Goal: Task Accomplishment & Management: Manage account settings

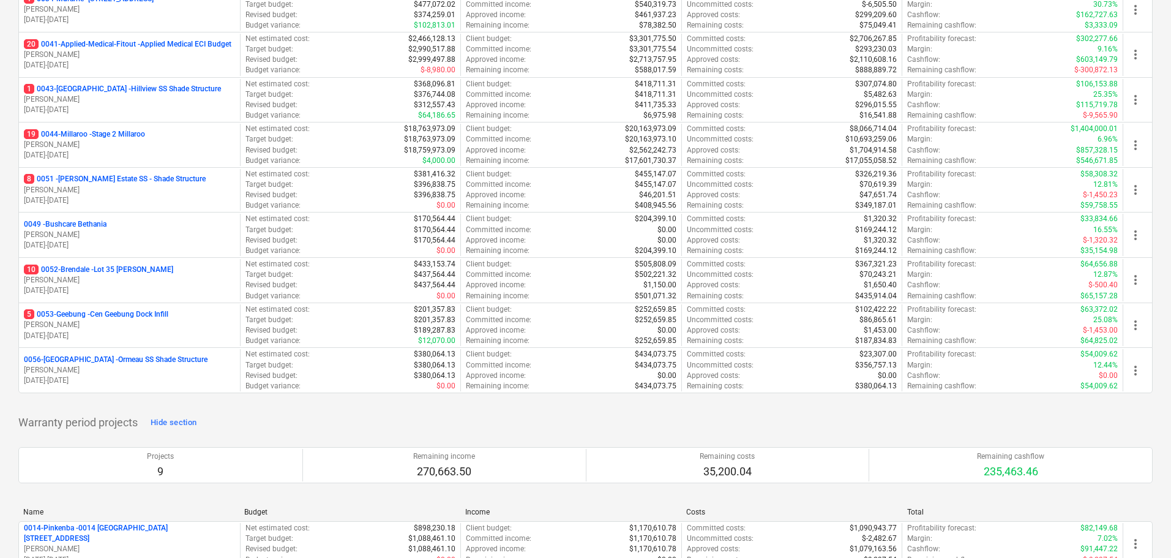
scroll to position [306, 0]
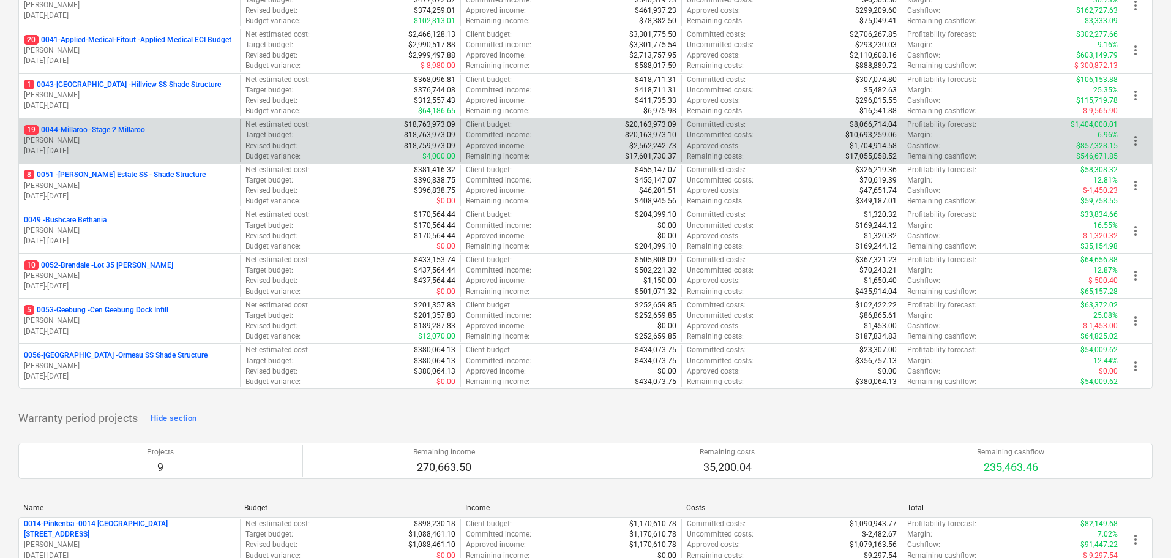
click at [116, 129] on p "19 0044-Millaroo - Stage 2 Millaroo" at bounding box center [84, 130] width 121 height 10
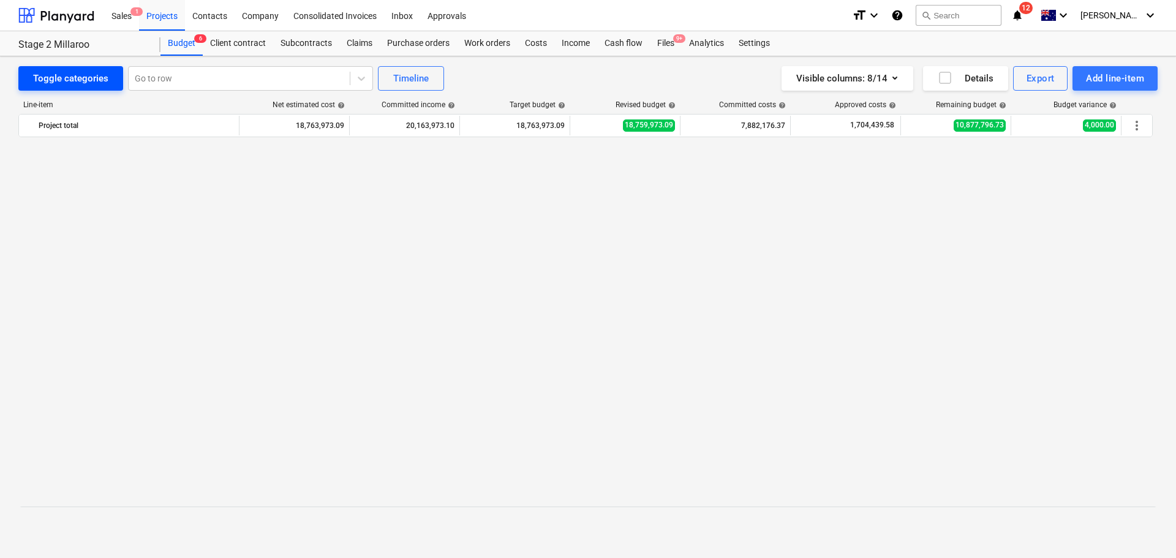
click at [86, 75] on div "Toggle categories" at bounding box center [70, 78] width 75 height 16
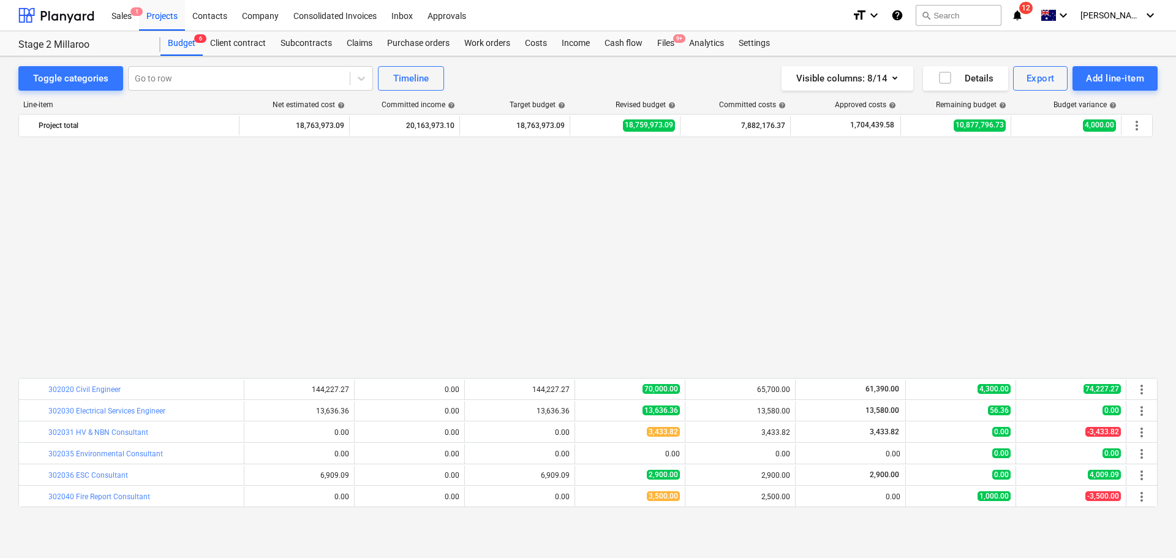
scroll to position [674, 0]
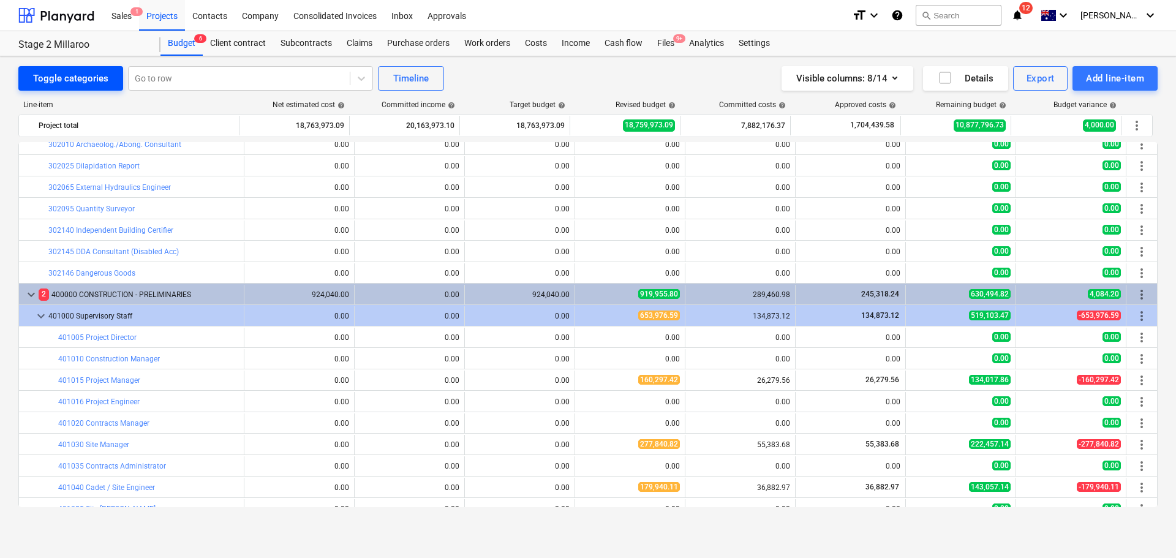
click at [91, 80] on div "Toggle categories" at bounding box center [70, 78] width 75 height 16
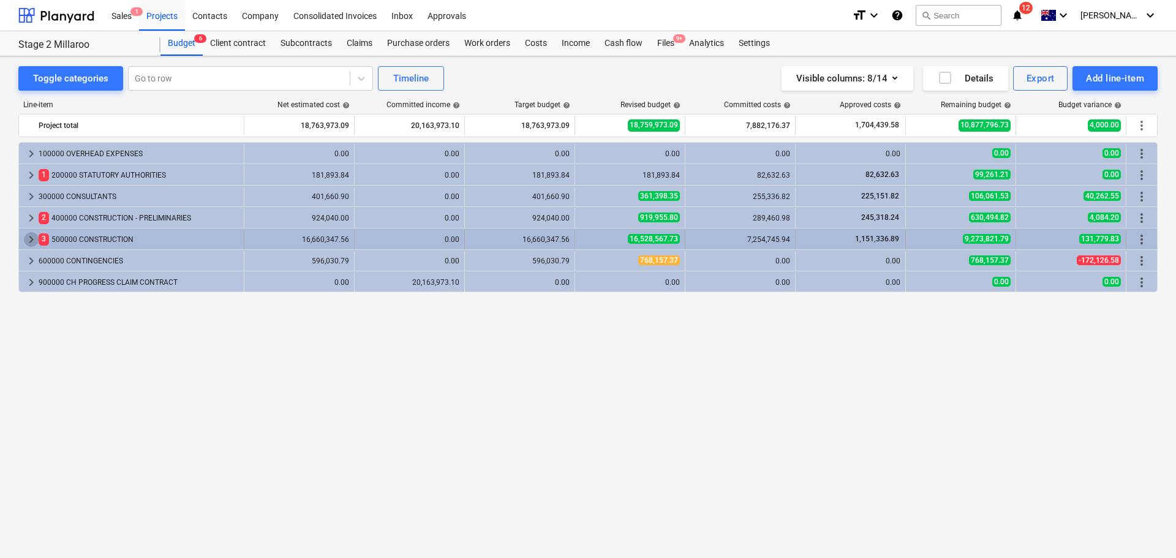
click at [30, 241] on span "keyboard_arrow_right" at bounding box center [31, 239] width 15 height 15
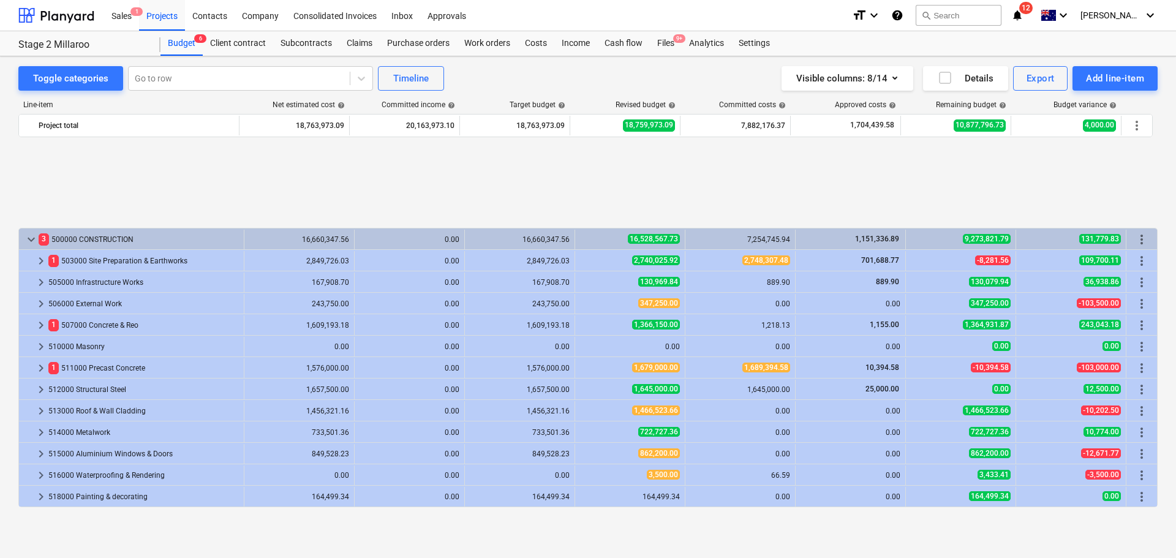
scroll to position [321, 0]
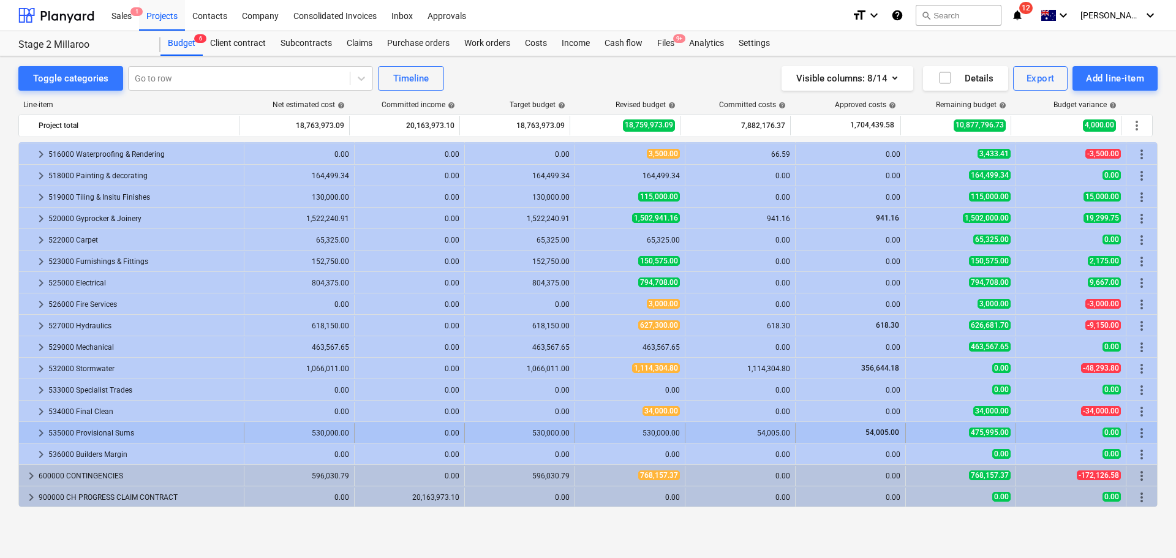
click at [43, 431] on span "keyboard_arrow_right" at bounding box center [41, 433] width 15 height 15
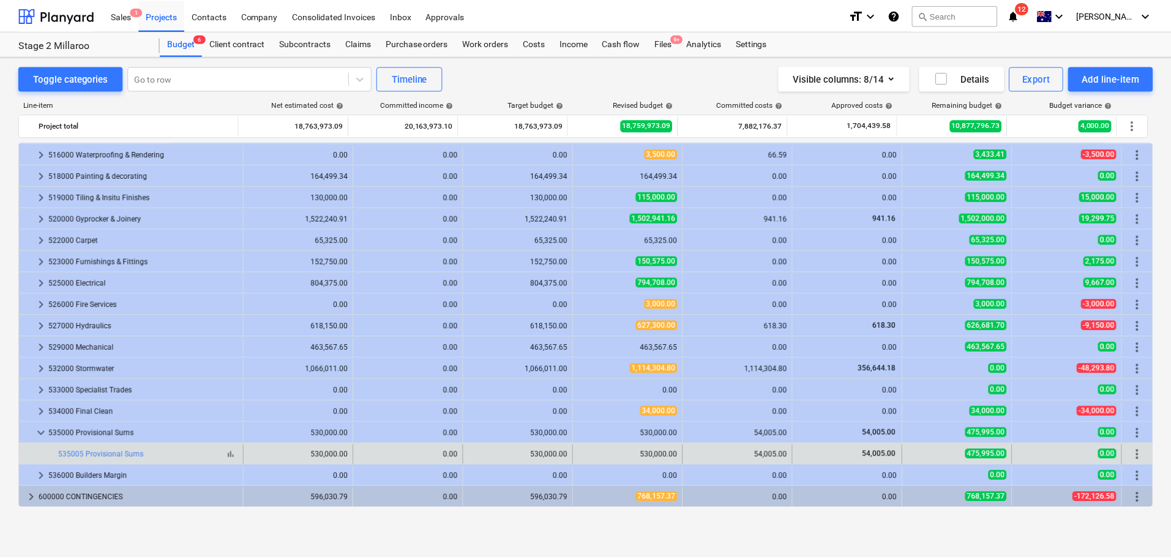
scroll to position [342, 0]
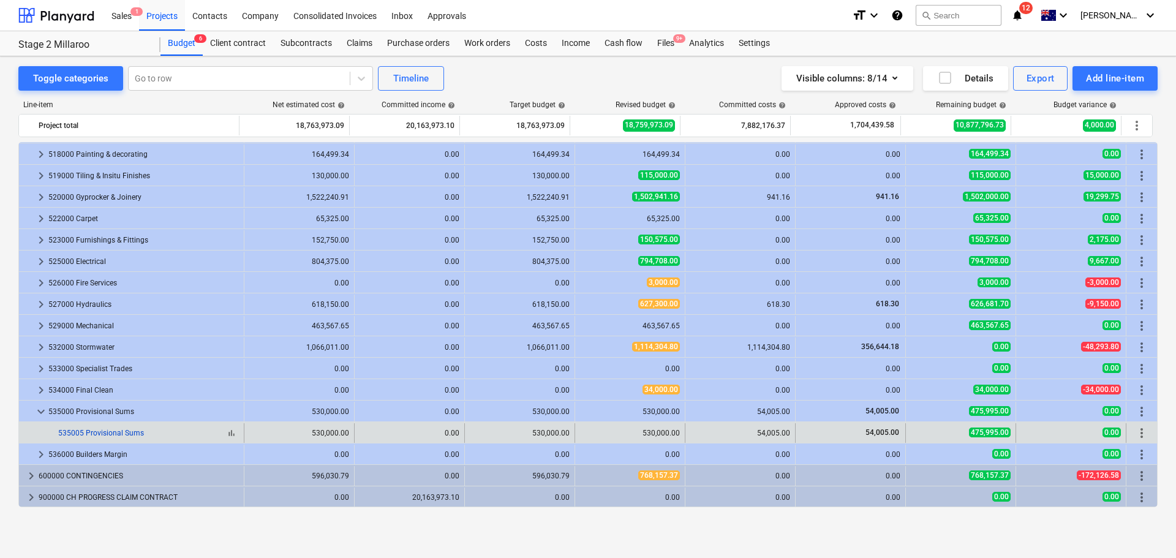
click at [124, 432] on link "535005 Provisional Sums" at bounding box center [101, 433] width 86 height 9
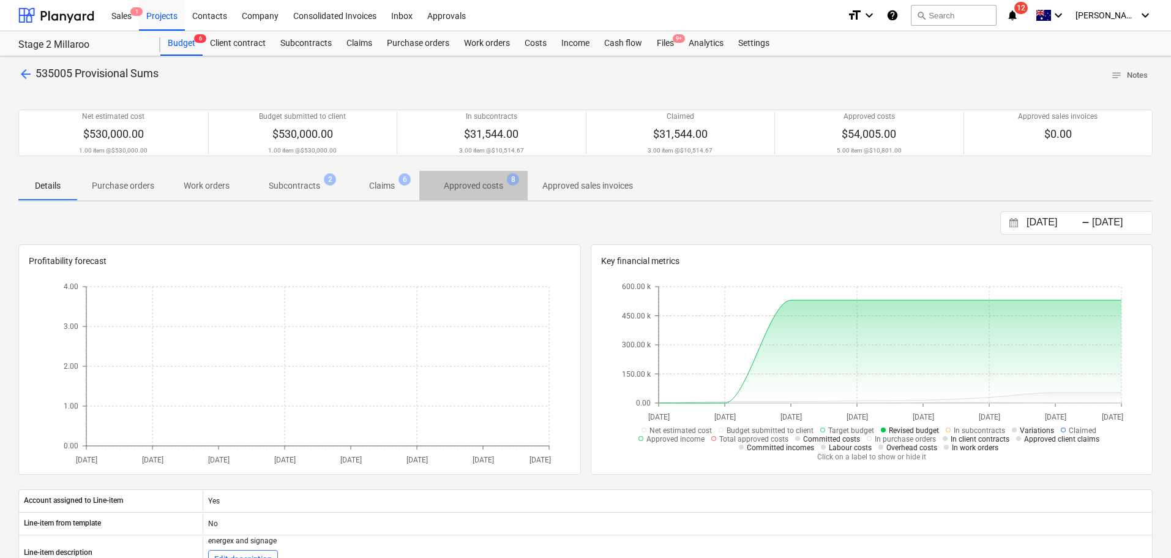
click at [490, 189] on p "Approved costs" at bounding box center [473, 185] width 59 height 13
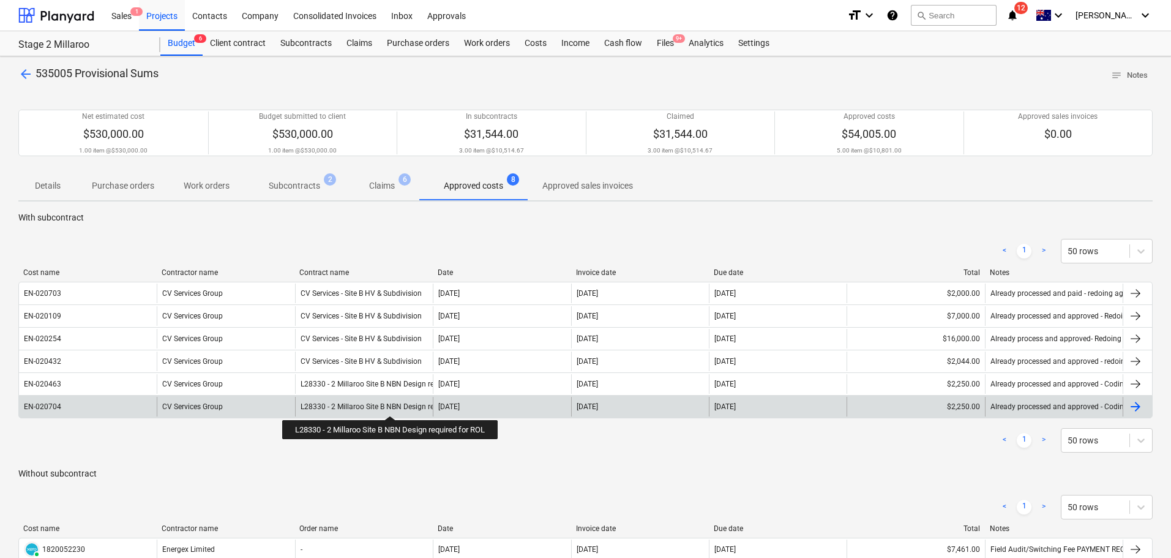
click at [393, 405] on div "L28330 - 2 Millaroo Site B NBN Design required for ROL" at bounding box center [391, 406] width 180 height 9
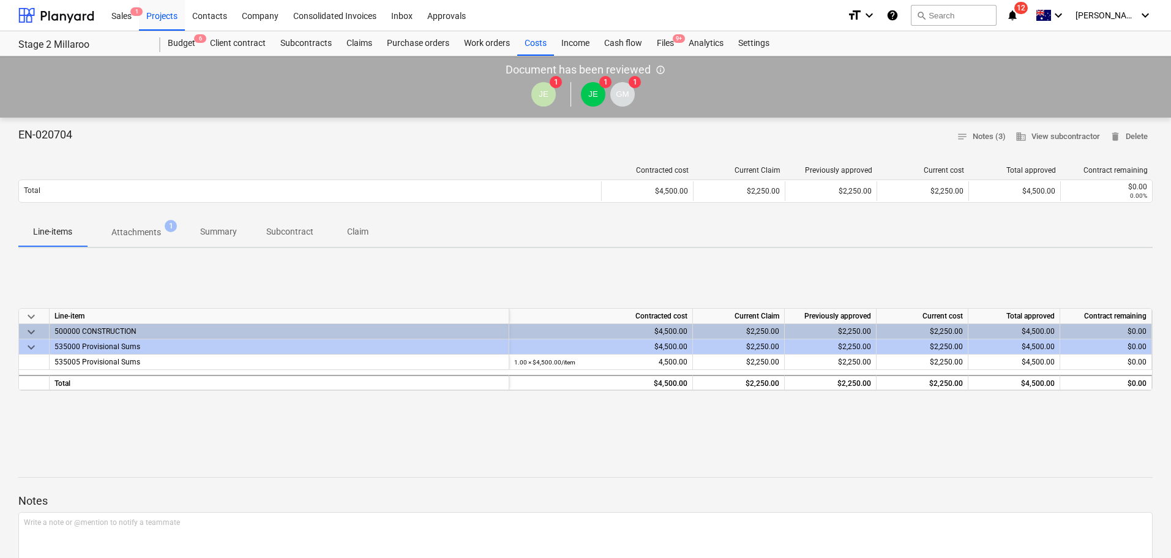
click at [145, 238] on p "Attachments" at bounding box center [136, 232] width 50 height 13
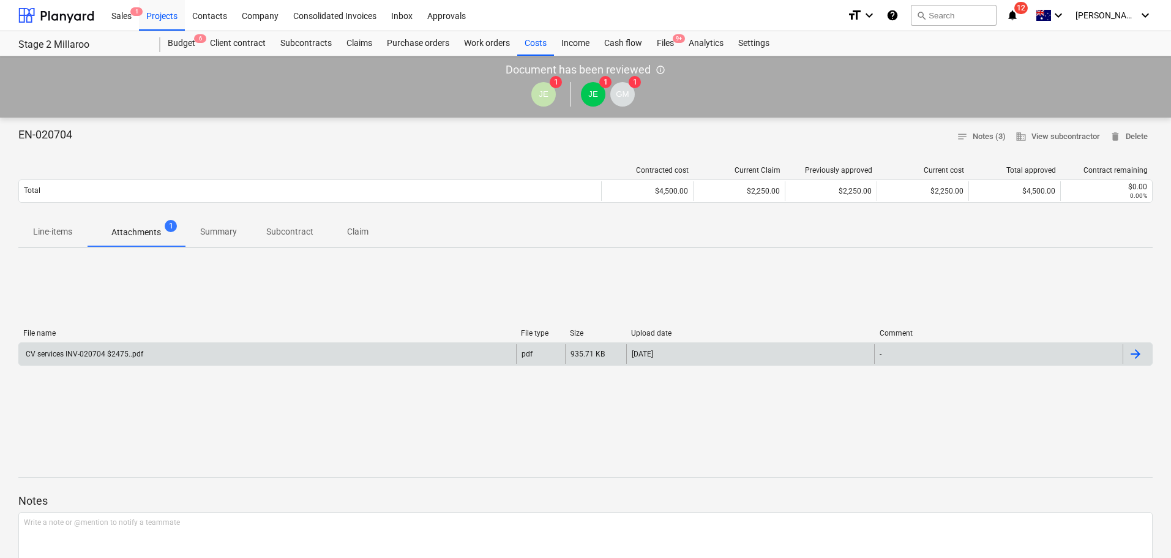
click at [135, 342] on div "CV services INV-020704 $2475..pdf pdf 935.71 KB 22.09.2025 -" at bounding box center [585, 353] width 1135 height 23
click at [105, 356] on div "CV services INV-020704 $2475..pdf" at bounding box center [83, 354] width 119 height 9
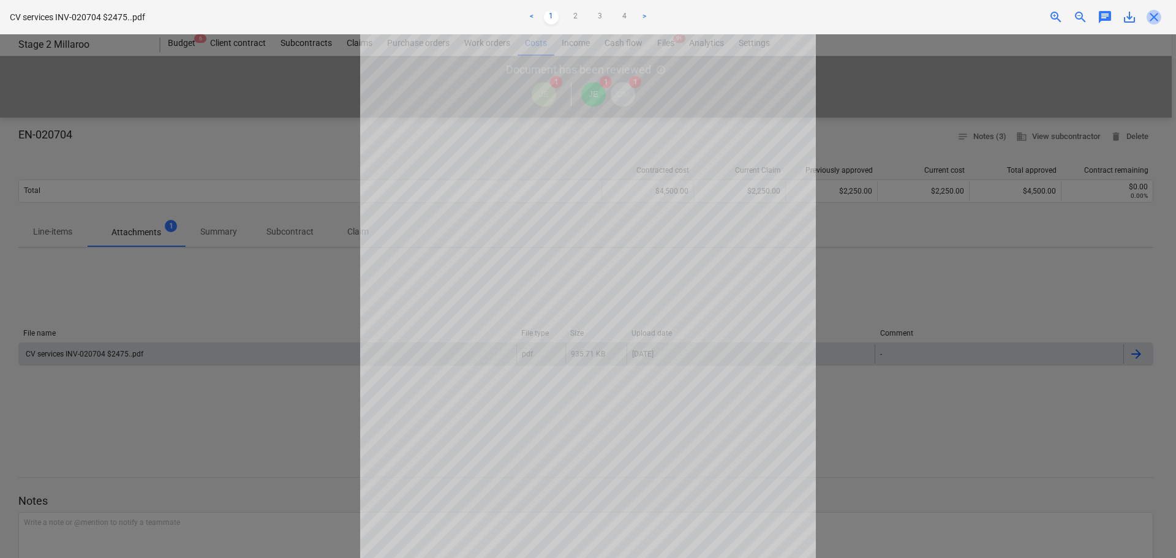
click at [1154, 15] on span "close" at bounding box center [1153, 17] width 15 height 15
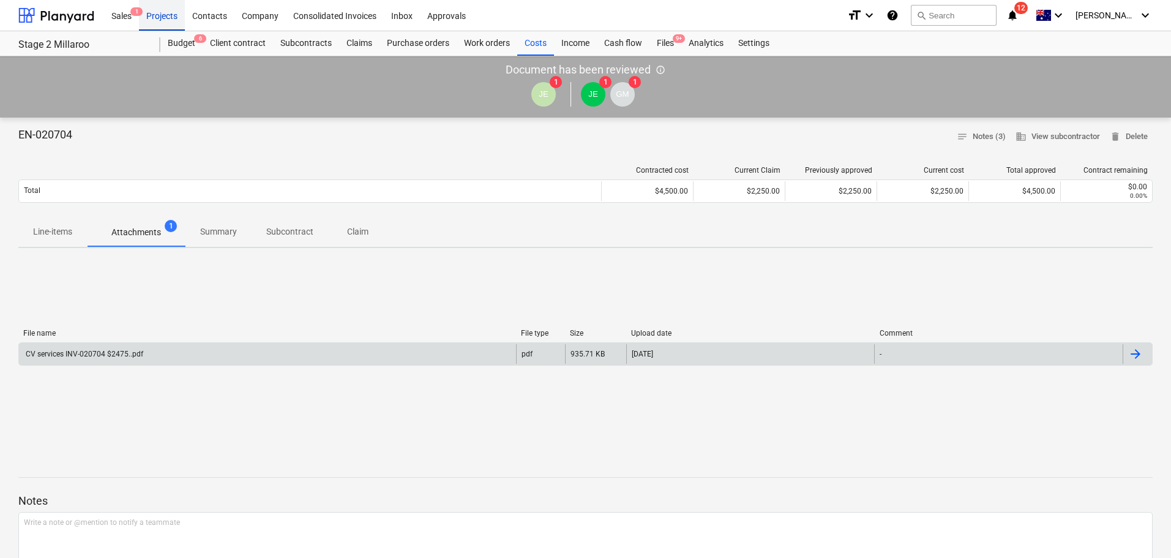
click at [171, 12] on div "Projects" at bounding box center [162, 14] width 46 height 31
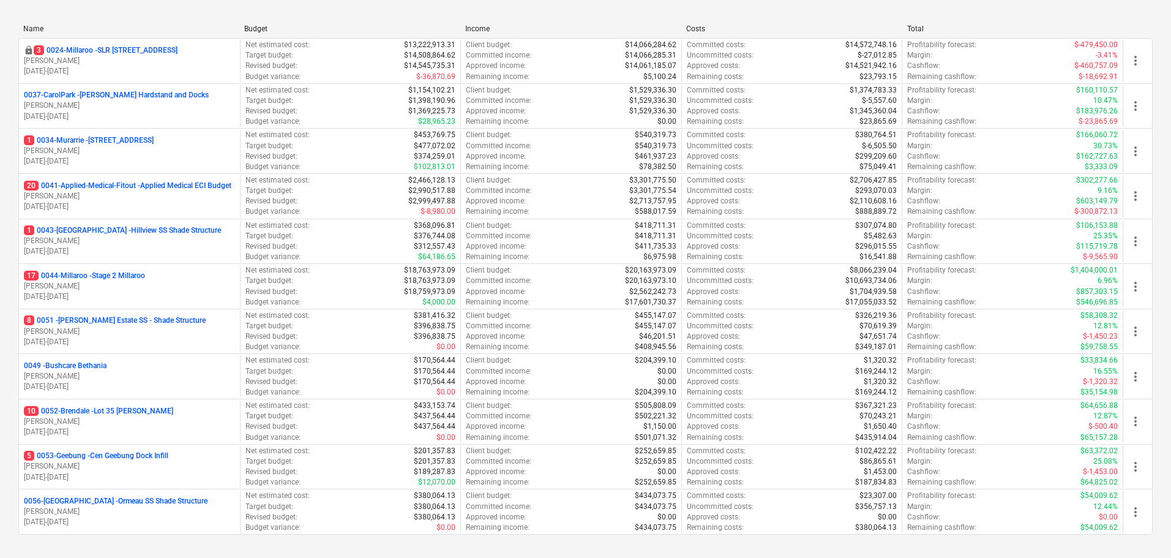
scroll to position [306, 0]
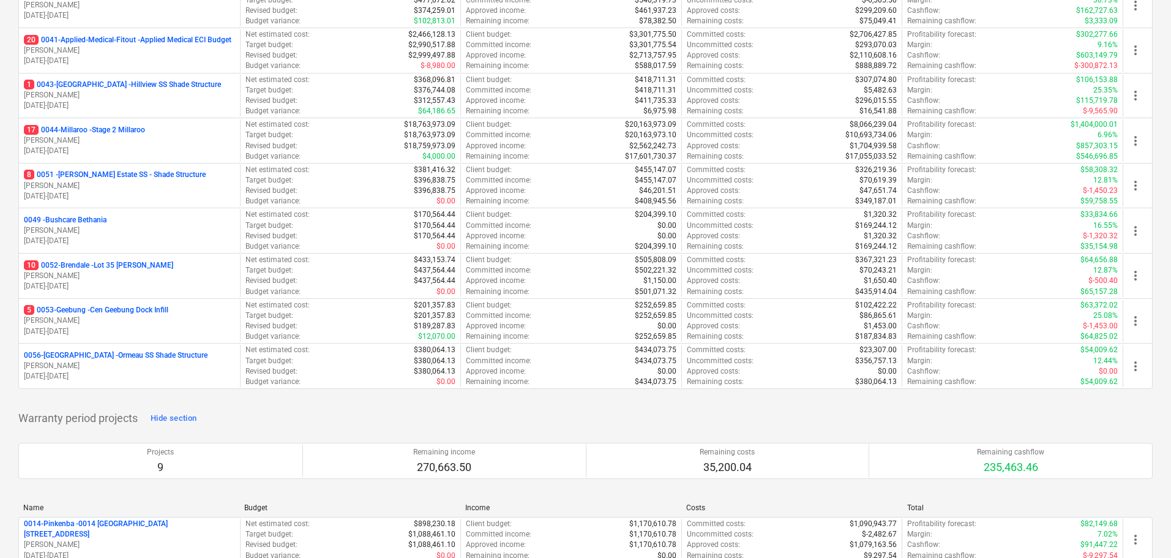
drag, startPoint x: 129, startPoint y: 129, endPoint x: 361, endPoint y: 184, distance: 237.8
click at [129, 129] on p "17 0044-Millaroo - Stage 2 Millaroo" at bounding box center [84, 130] width 121 height 10
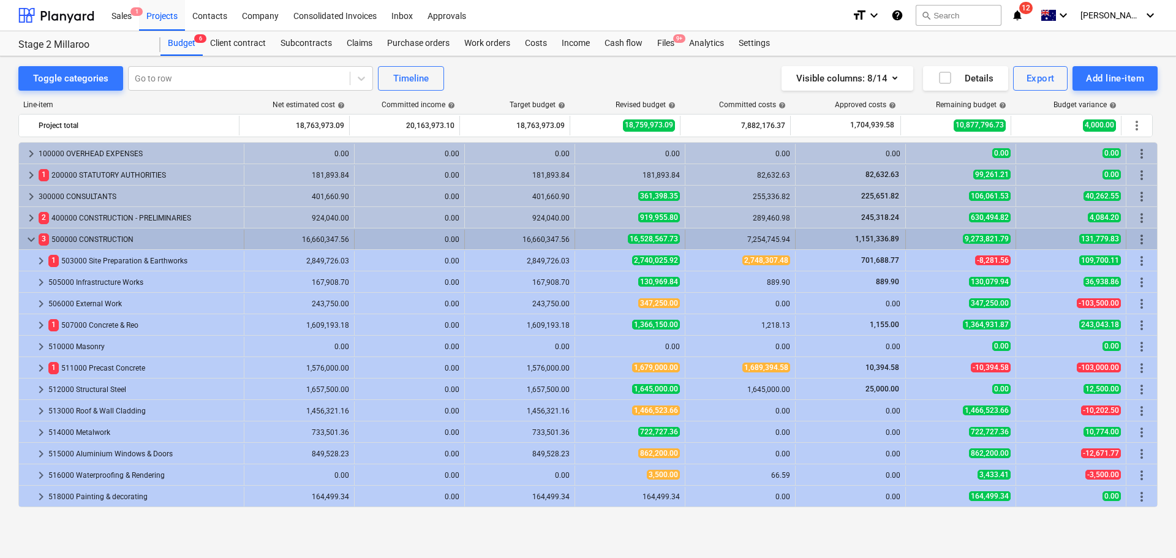
click at [31, 238] on span "keyboard_arrow_down" at bounding box center [31, 239] width 15 height 15
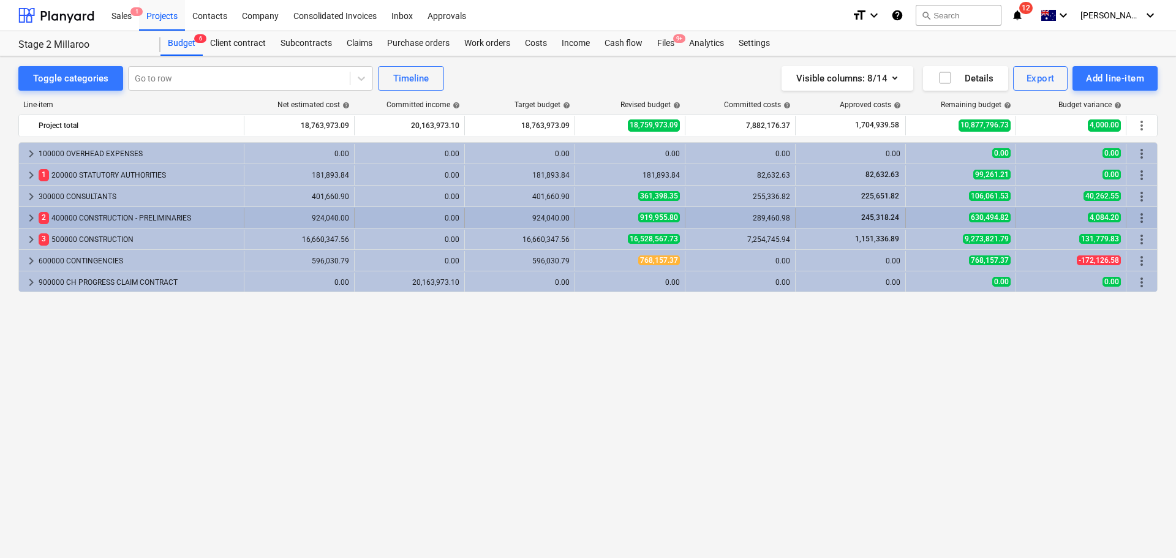
click at [34, 217] on span "keyboard_arrow_right" at bounding box center [31, 218] width 15 height 15
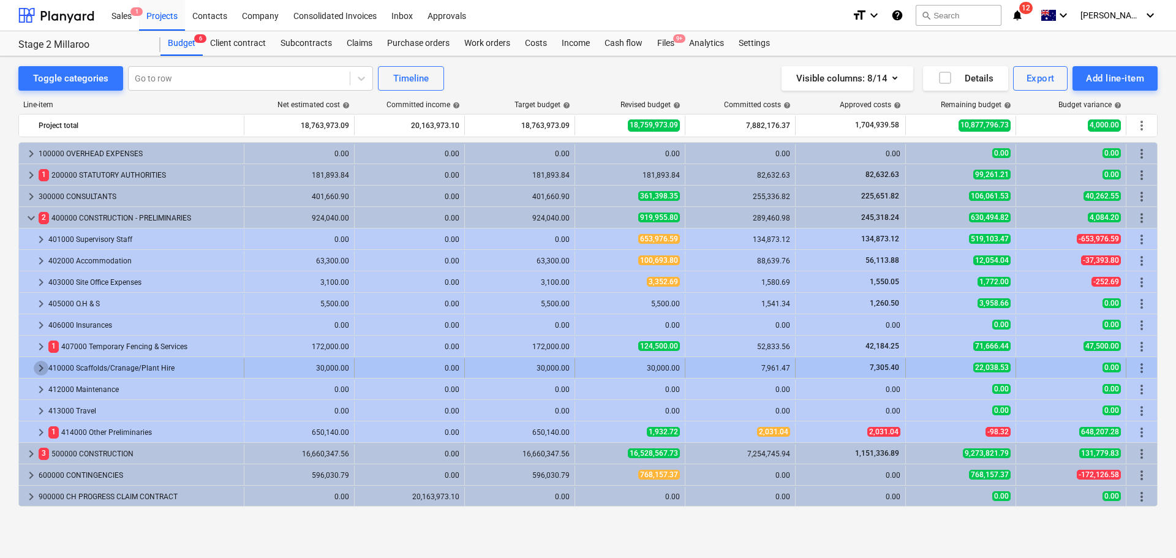
click at [39, 369] on span "keyboard_arrow_right" at bounding box center [41, 368] width 15 height 15
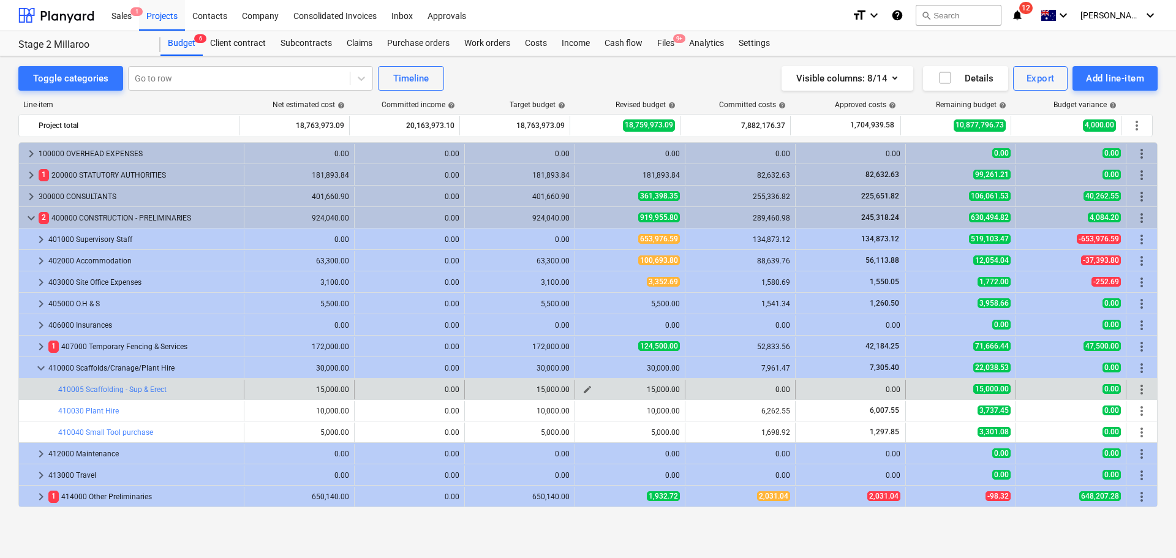
click at [584, 391] on span "edit" at bounding box center [587, 390] width 10 height 10
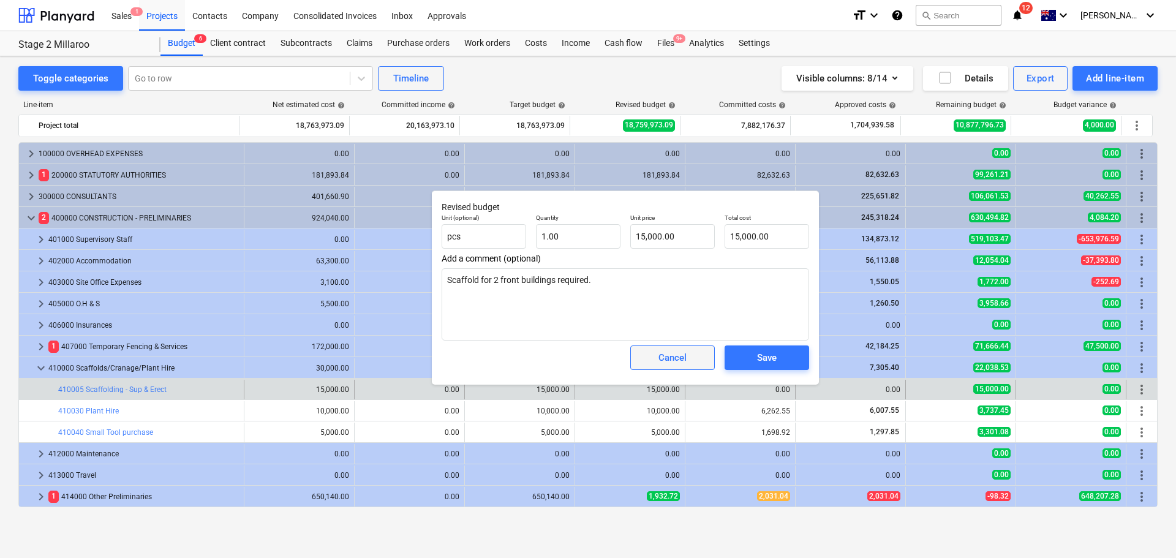
click at [667, 358] on div "Cancel" at bounding box center [672, 358] width 28 height 16
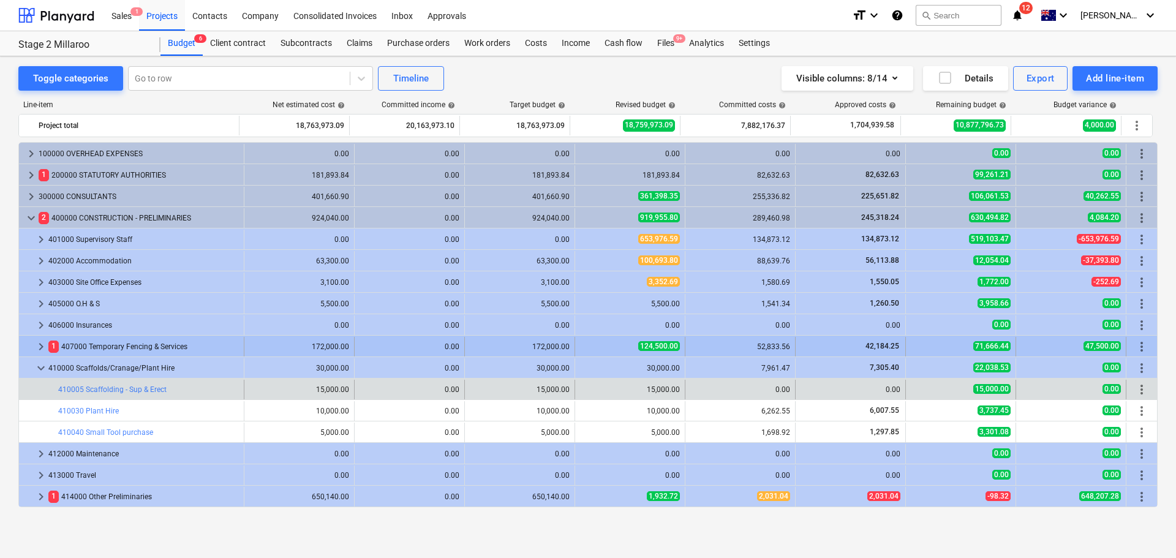
click at [40, 347] on span "keyboard_arrow_right" at bounding box center [41, 346] width 15 height 15
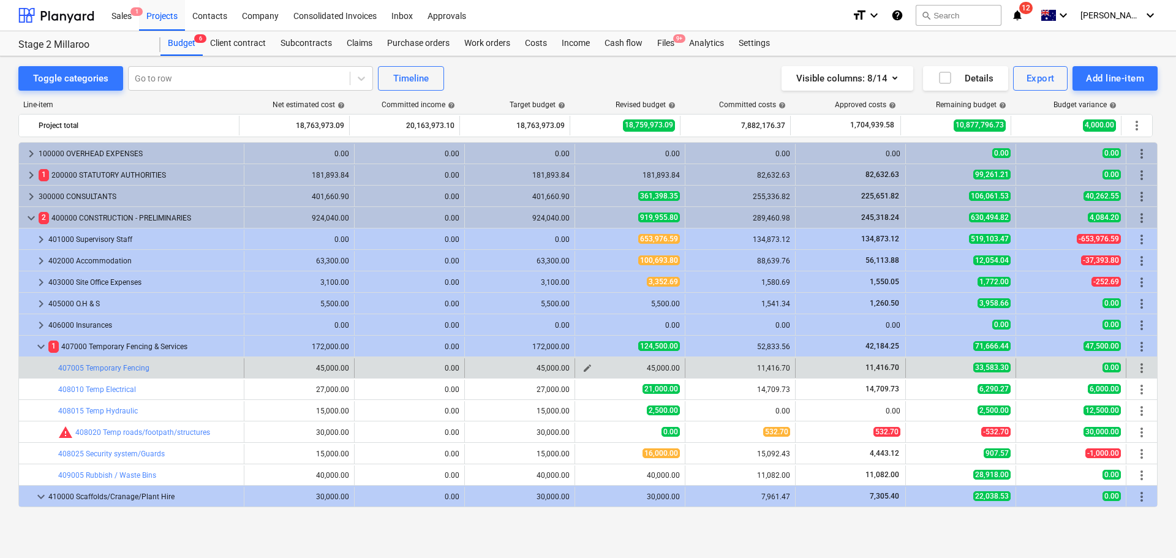
click at [585, 367] on span "edit" at bounding box center [587, 368] width 10 height 10
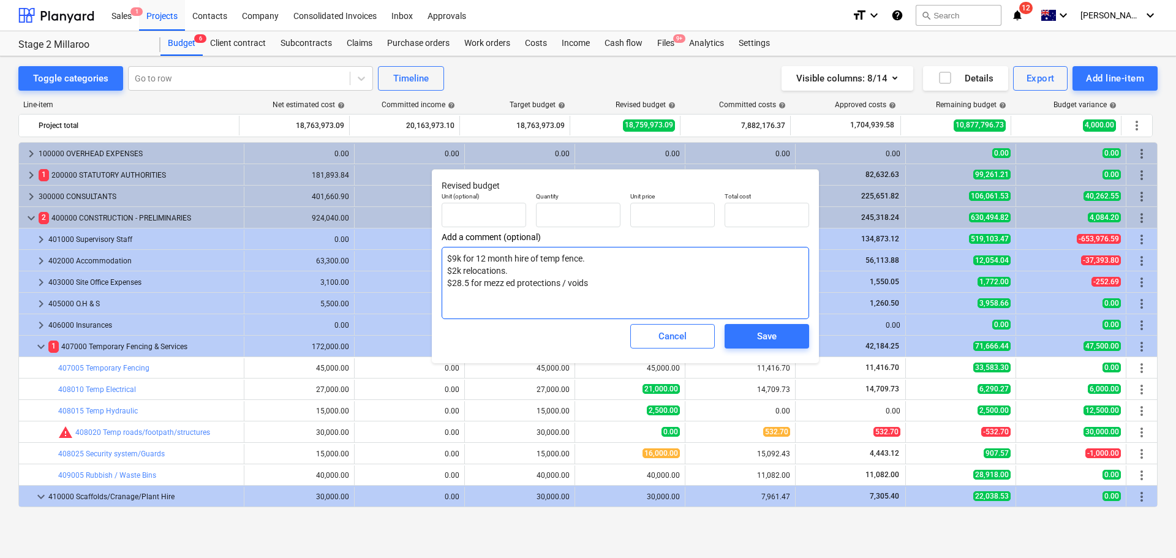
type textarea "x"
type input "1.00"
type input "45,000.00"
type textarea "x"
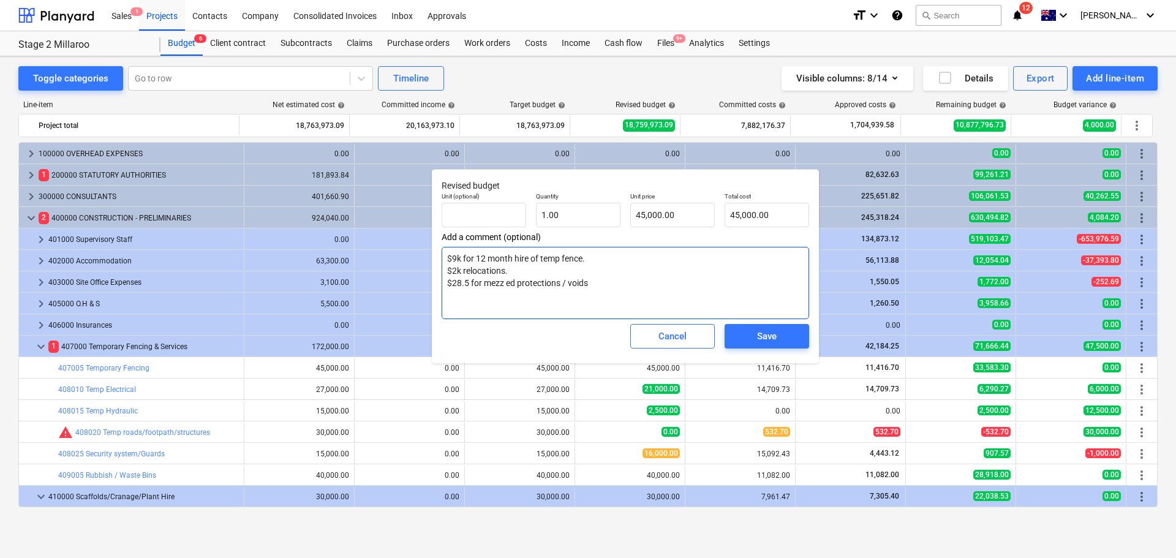
click at [558, 280] on textarea "$9k for 12 month hire of temp fence. $2k relocations. $28.5 for mezz ed protect…" at bounding box center [625, 283] width 367 height 72
click at [562, 284] on textarea "$9k for 12 month hire of temp fence. $2k relocations. $28.5 for mezz ed protect…" at bounding box center [625, 283] width 367 height 72
type textarea "$9k for 12 month hire of temp fence. $2k relocations. $28.5 for mezz ed protect…"
type textarea "x"
type textarea "$9k for 12 month hire of temp fence. $2k relocations. $28.5 for mezz ed protect…"
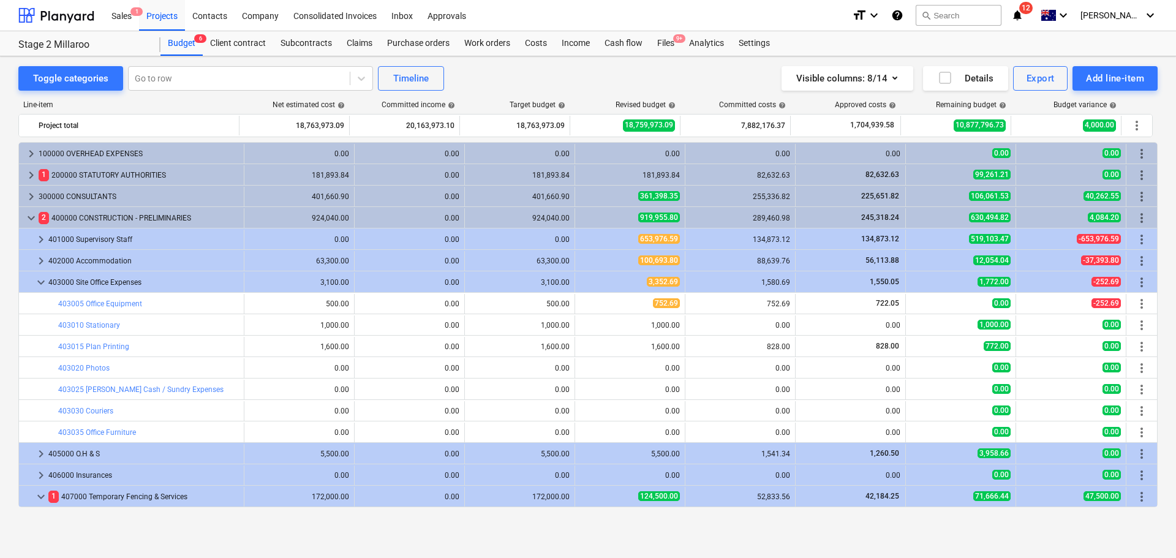
type textarea "x"
type input "1.00"
type input "45,000.00"
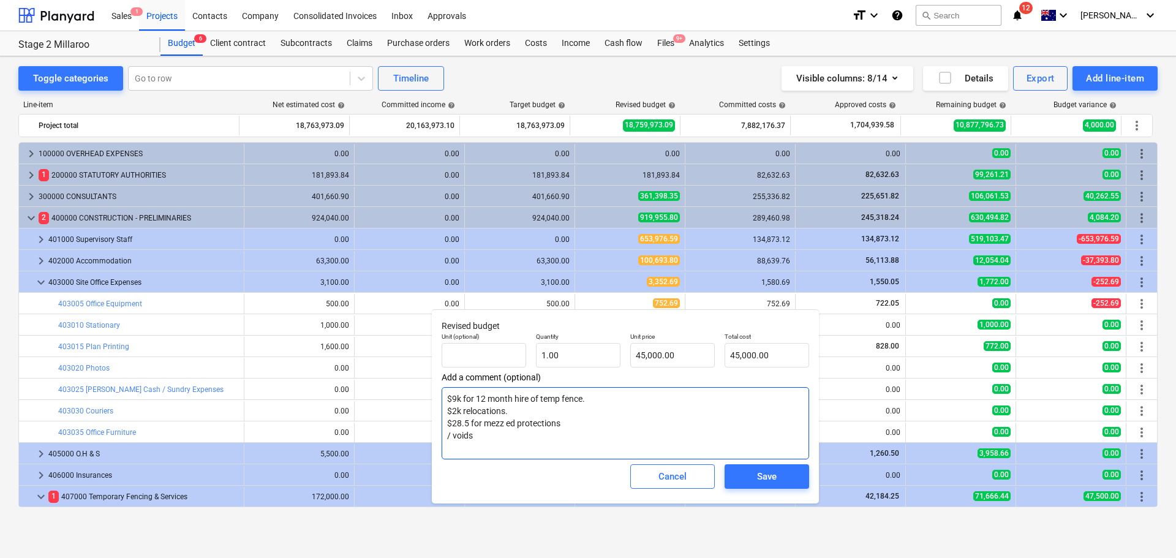
click at [450, 436] on textarea "$9k for 12 month hire of temp fence. $2k relocations. $28.5 for mezz ed protect…" at bounding box center [625, 423] width 367 height 72
type textarea "x"
type textarea "$9k for 12 month hire of temp fence. $2k relocations. $28.5 for mezz ed protect…"
type textarea "x"
type textarea "$9k for 12 month hire of temp fence. $2k relocations. $28.5 for mezz ed protect…"
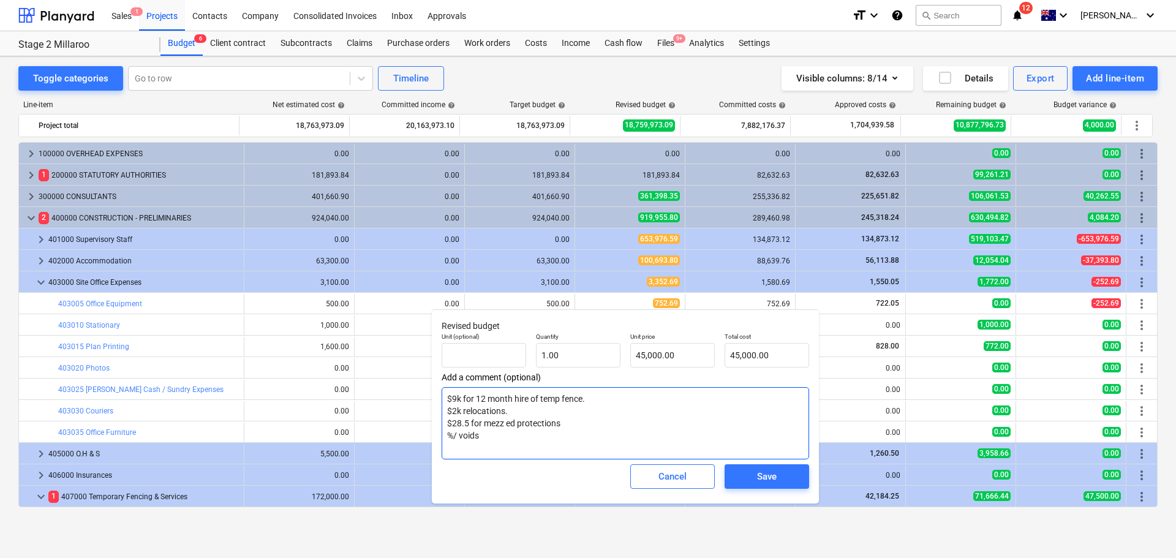
type textarea "x"
type textarea "$9k for 12 month hire of temp fence. $2k relocations. $28.5 for mezz ed protect…"
type textarea "x"
type textarea "$9k for 12 month hire of temp fence. $2k relocations. $28.5 for mezz ed protect…"
type textarea "x"
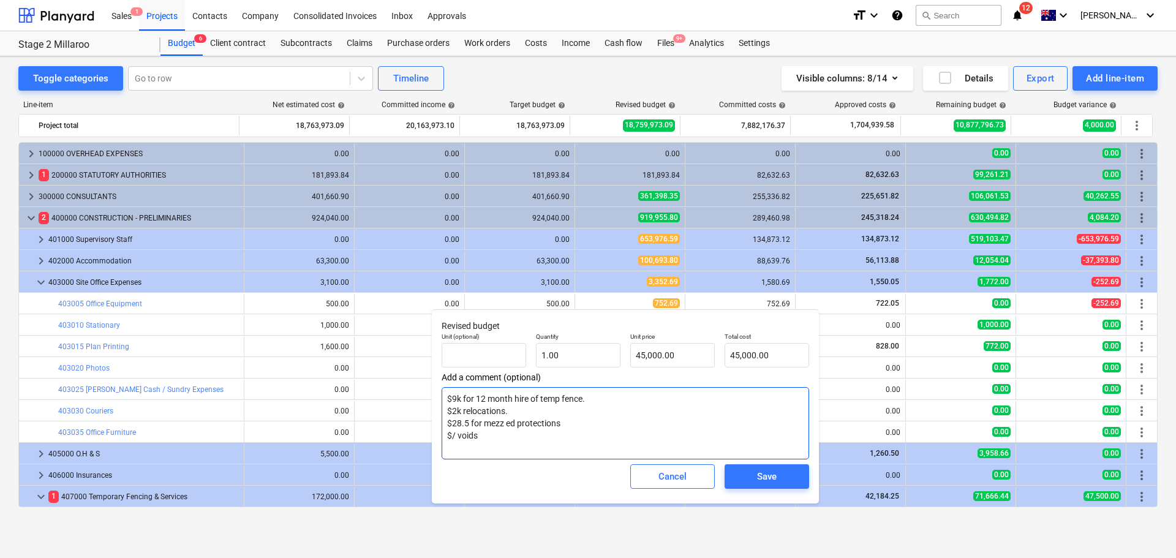
type textarea "$9k for 12 month hire of temp fence. $2k relocations. $28.5 for mezz ed protect…"
type textarea "x"
type textarea "$9k for 12 month hire of temp fence. $2k relocations. $28.5 for mezz ed protect…"
type textarea "x"
type textarea "$9k for 12 month hire of temp fence. $2k relocations. $28.5 for mezz ed protect…"
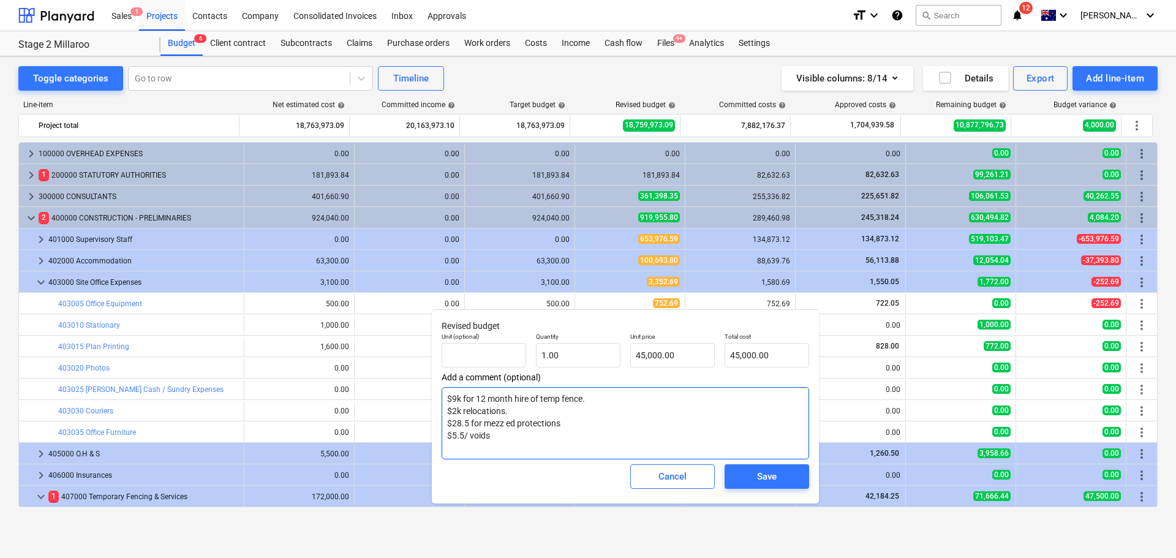
type textarea "x"
type textarea "$9k for 12 month hire of temp fence. $2k relocations. $28.5 for mezz ed protect…"
type textarea "x"
type textarea "$9k for 12 month hire of temp fence. $2k relocations. $28.5 for mezz ed protect…"
type textarea "x"
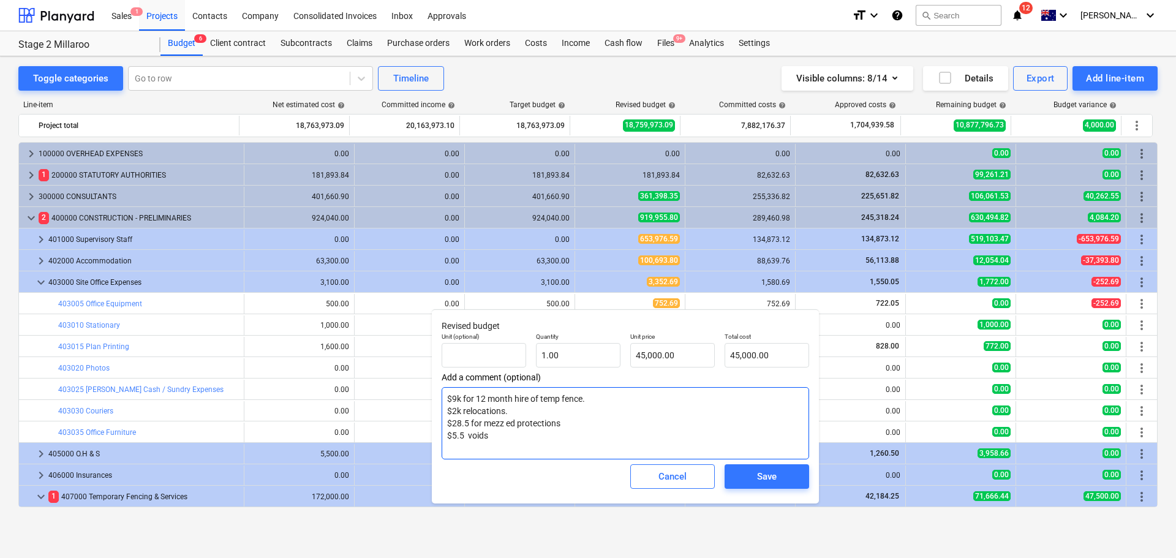
type textarea "$9k for 12 month hire of temp fence. $2k relocations. $28.5 for mezz ed protect…"
type textarea "x"
type textarea "$9k for 12 month hire of temp fence. $2k relocations. $28.5 for mezz ed protect…"
type textarea "x"
type textarea "$9k for 12 month hire of temp fence. $2k relocations. $28.5 for mezz ed protect…"
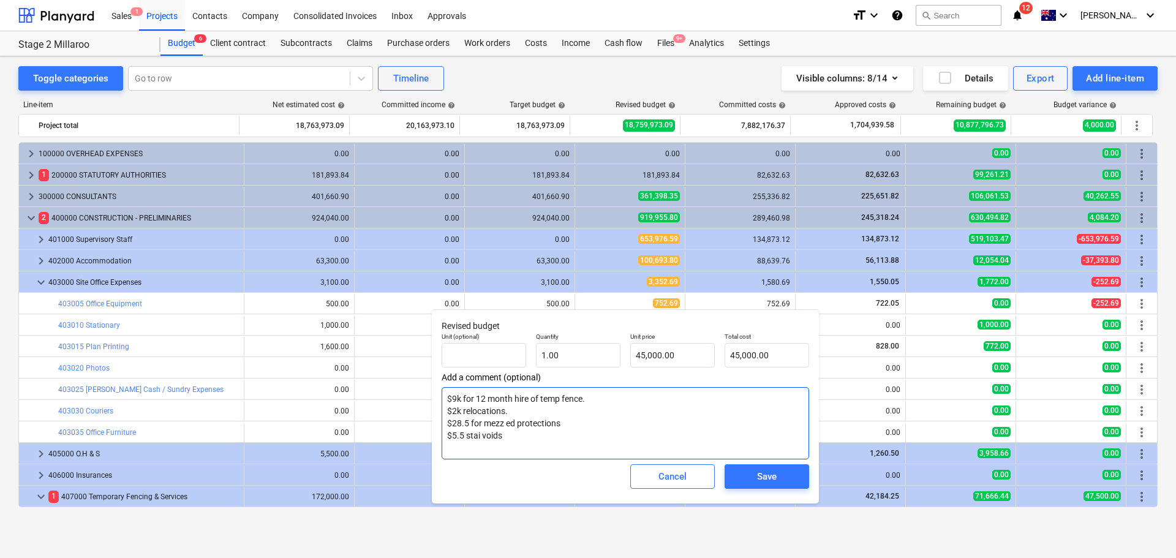
type textarea "x"
type textarea "$9k for 12 month hire of temp fence. $2k relocations. $28.5 for mezz ed protect…"
type textarea "x"
type textarea "$9k for 12 month hire of temp fence. $2k relocations. $28.5 for mezz ed protect…"
click at [770, 475] on div "Save" at bounding box center [767, 476] width 20 height 16
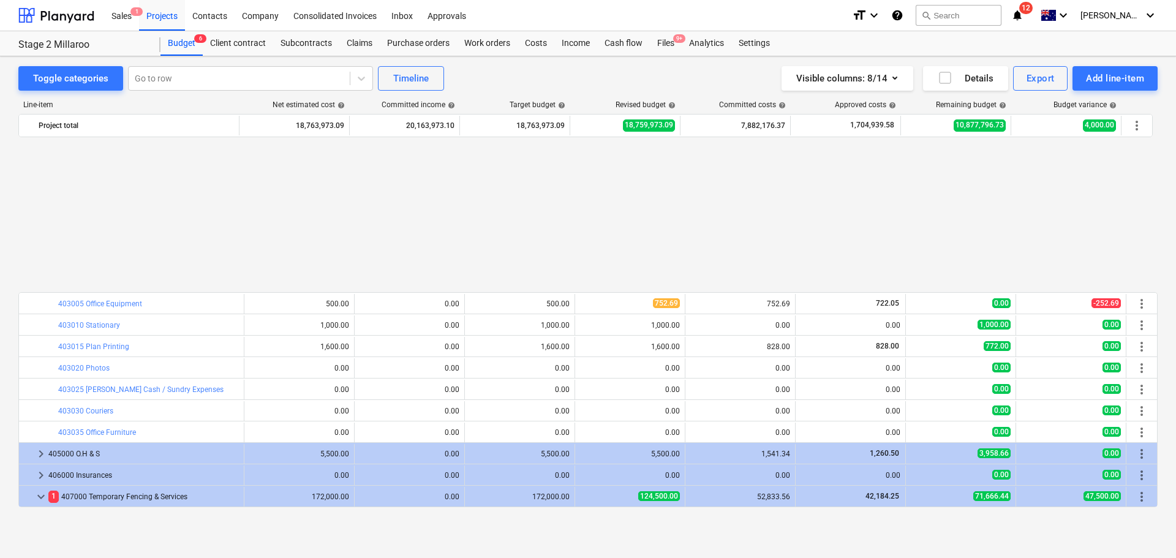
scroll to position [184, 0]
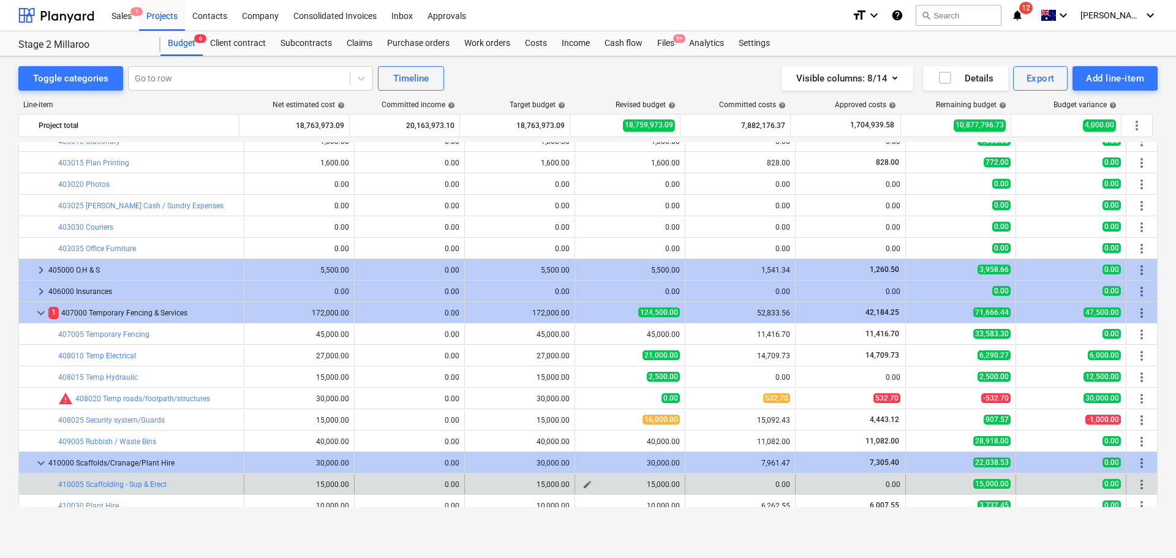
click at [583, 488] on span "edit" at bounding box center [587, 484] width 10 height 10
type textarea "x"
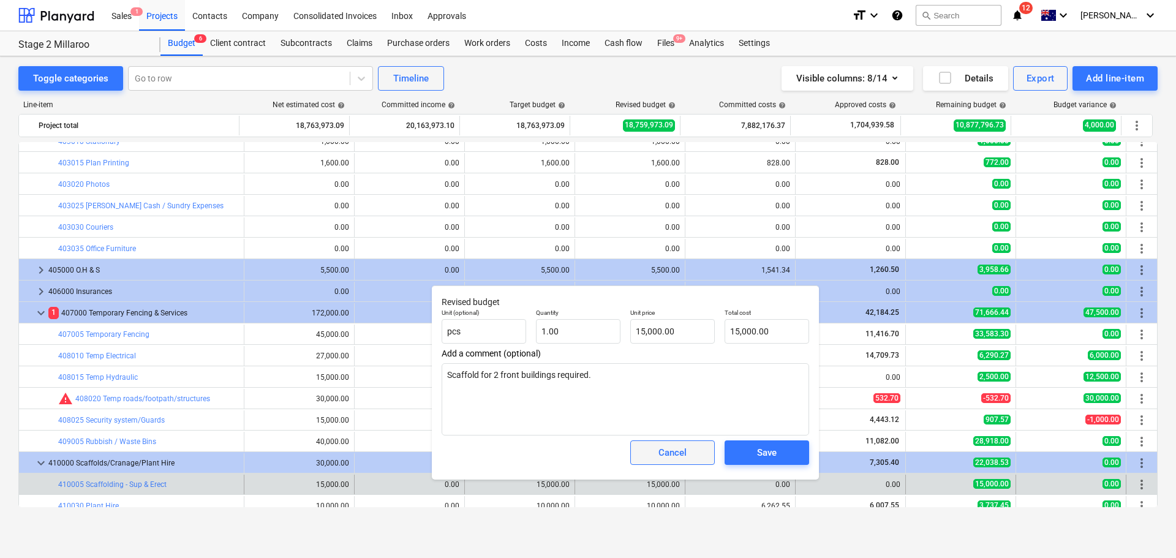
click at [661, 453] on div "Cancel" at bounding box center [672, 453] width 28 height 16
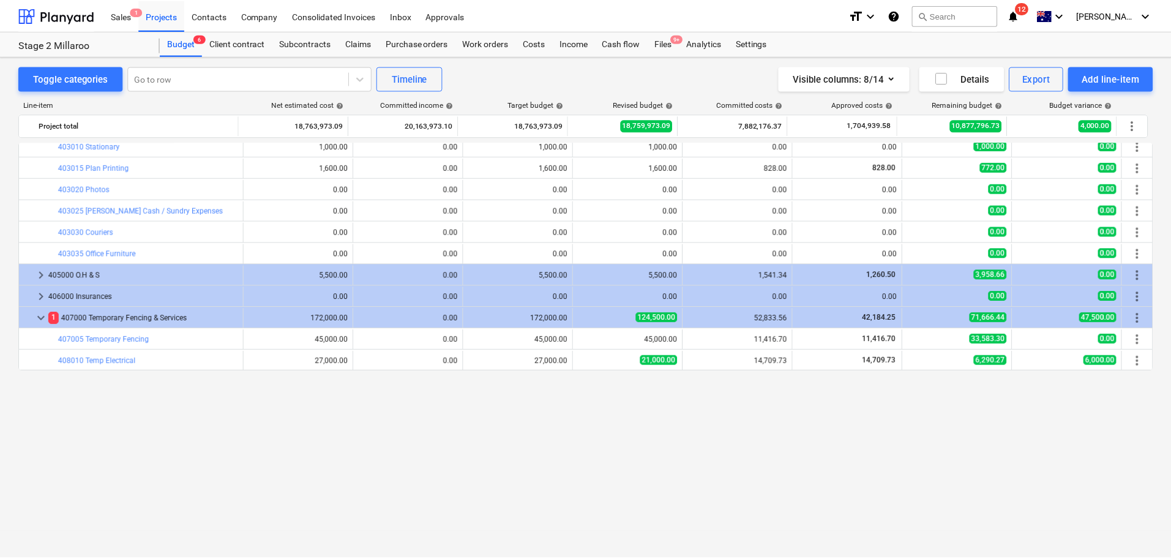
scroll to position [0, 0]
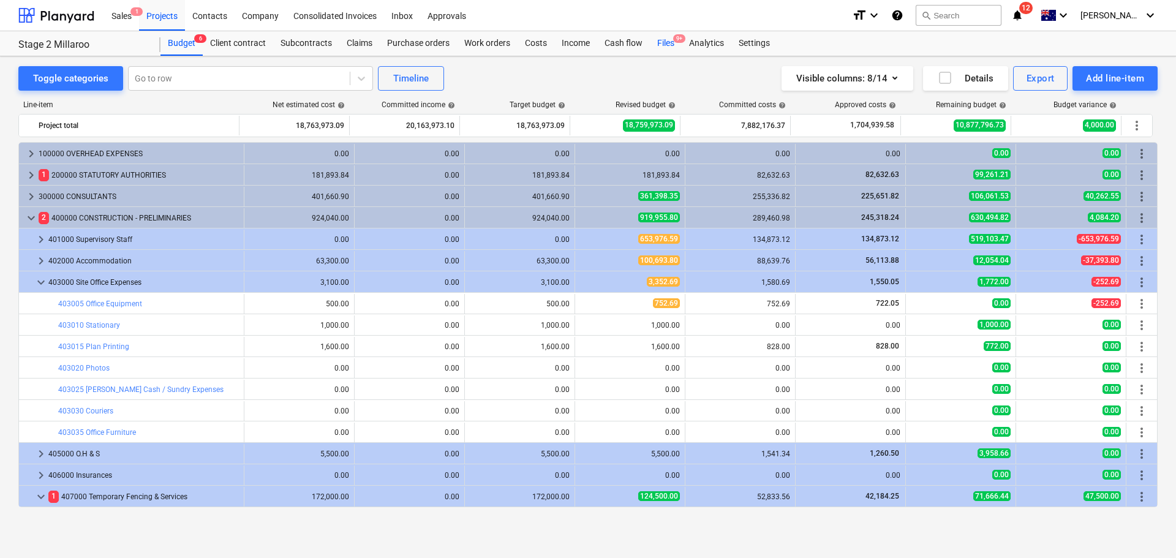
click at [666, 42] on div "Files 9+" at bounding box center [666, 43] width 32 height 24
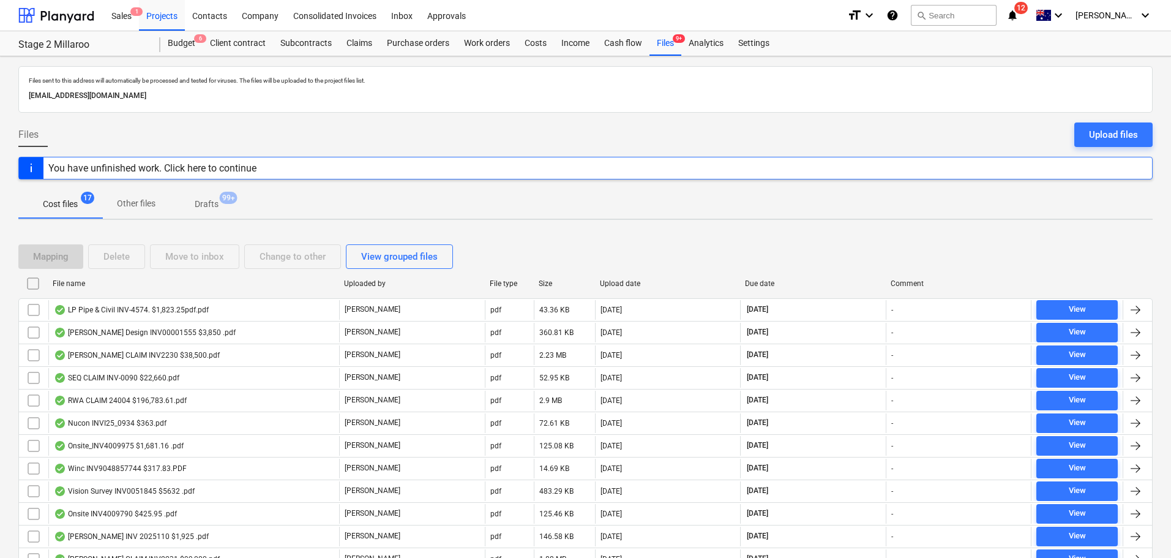
click at [81, 279] on div "File name" at bounding box center [194, 283] width 282 height 9
checkbox input "false"
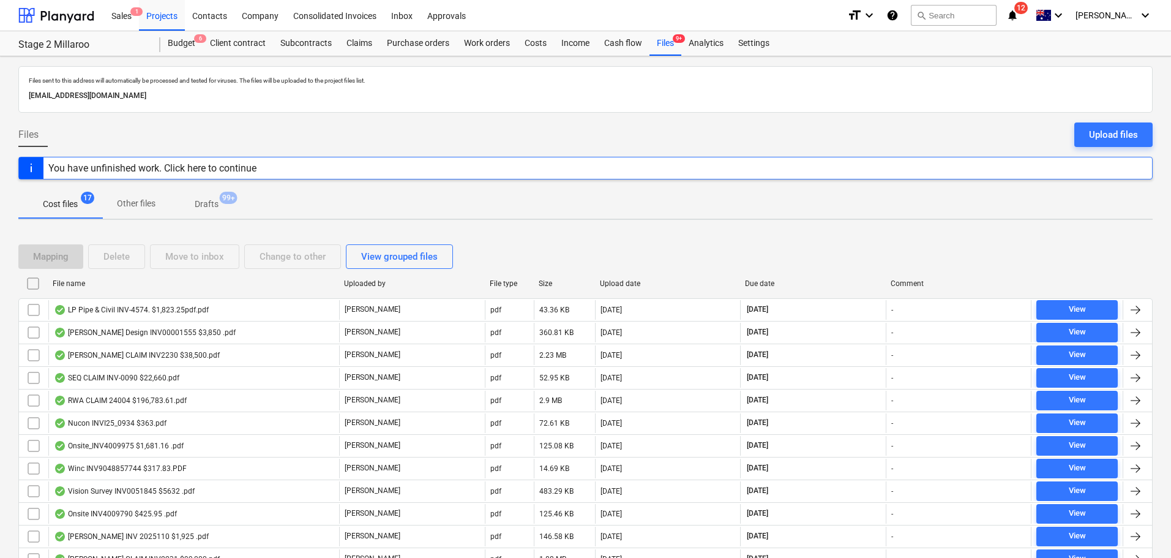
checkbox input "false"
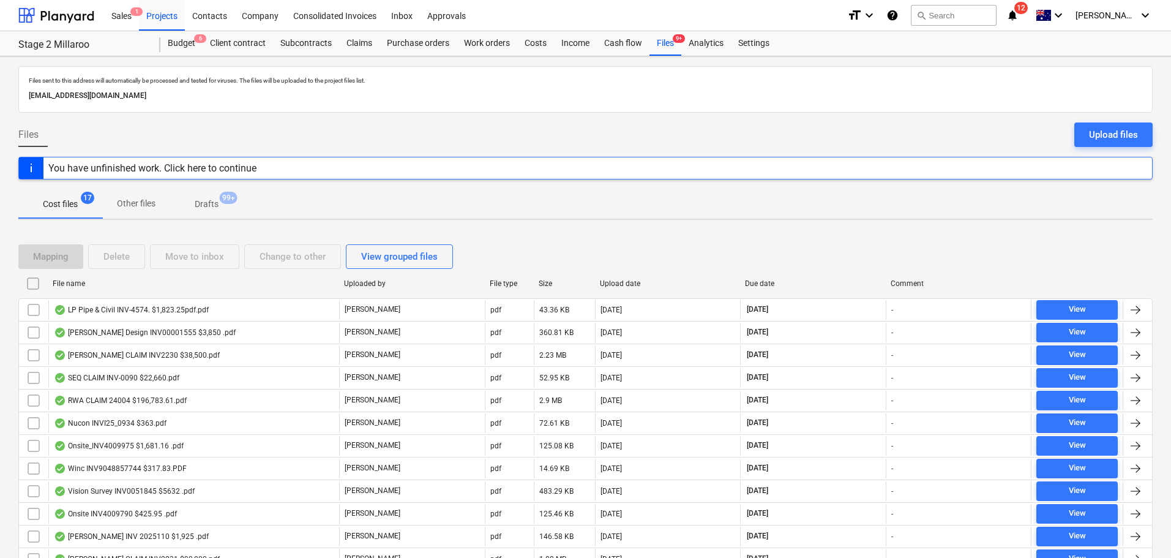
checkbox input "false"
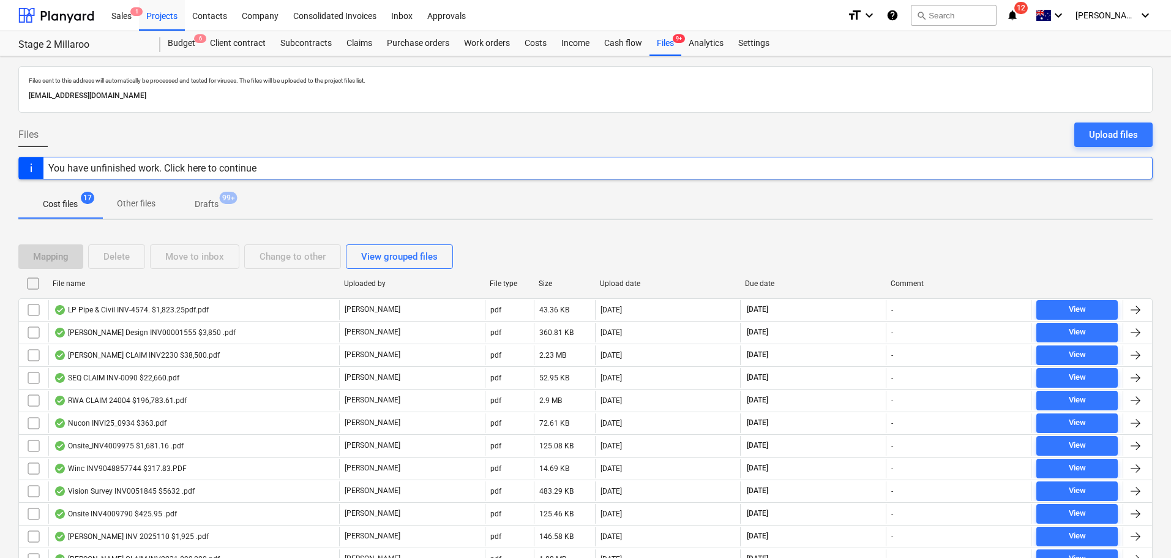
checkbox input "false"
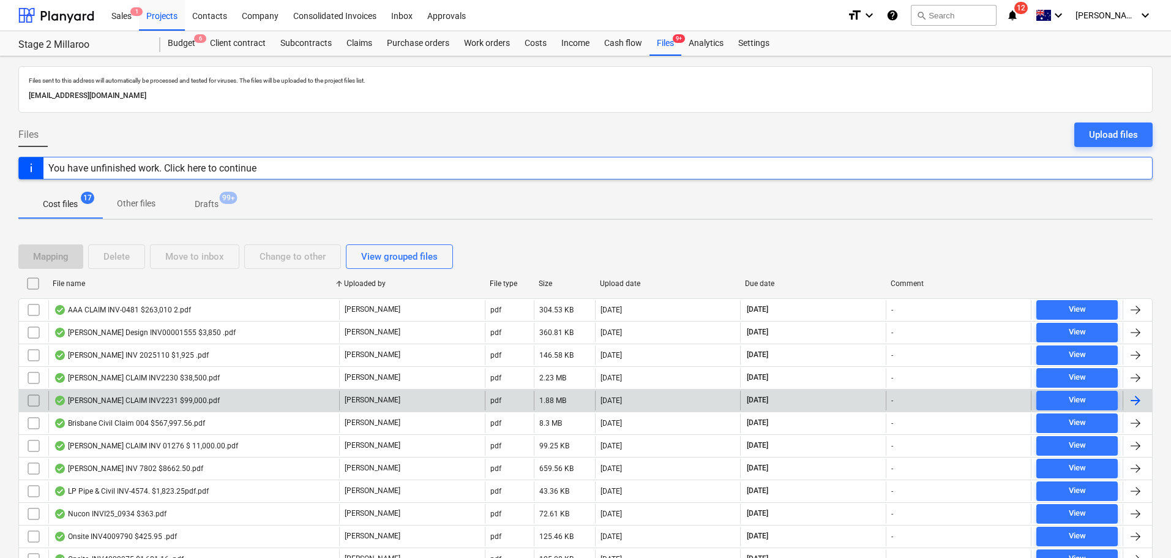
click at [170, 400] on div "Brayshaw CLAIM INV2231 $99,000.pdf" at bounding box center [137, 401] width 166 height 10
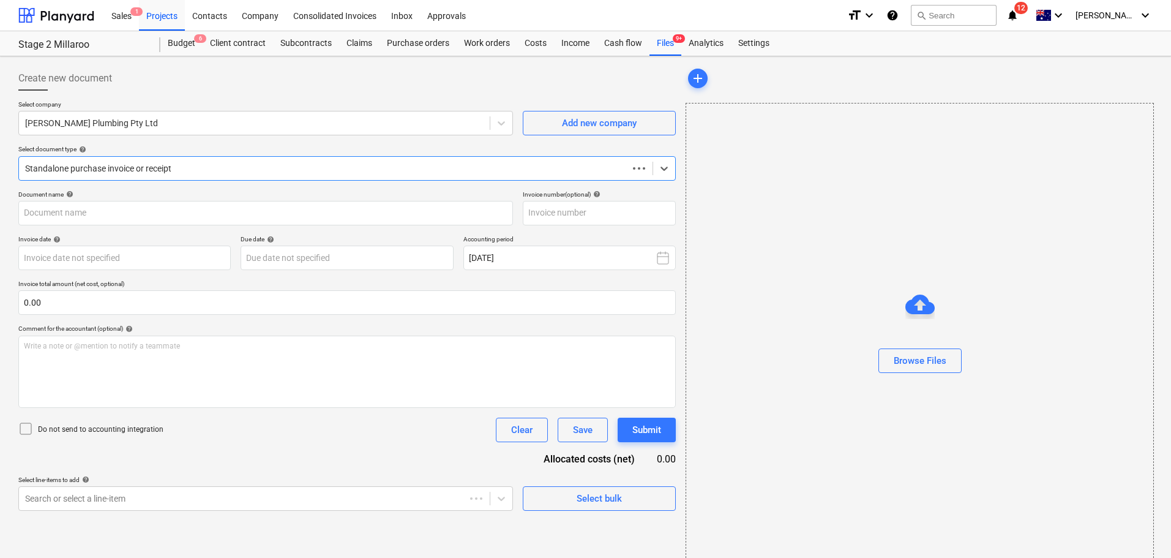
type input "2231"
type input "30 Sep 2025"
type input "10 Oct 2025"
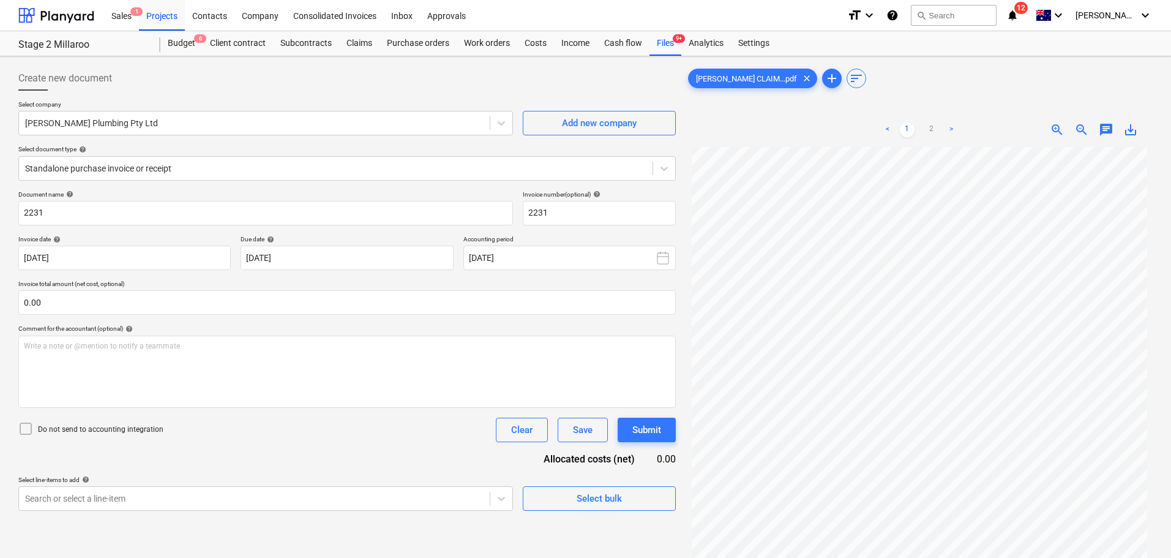
scroll to position [77, 0]
click at [934, 127] on link "2" at bounding box center [932, 129] width 15 height 15
click at [902, 125] on link "1" at bounding box center [907, 129] width 15 height 15
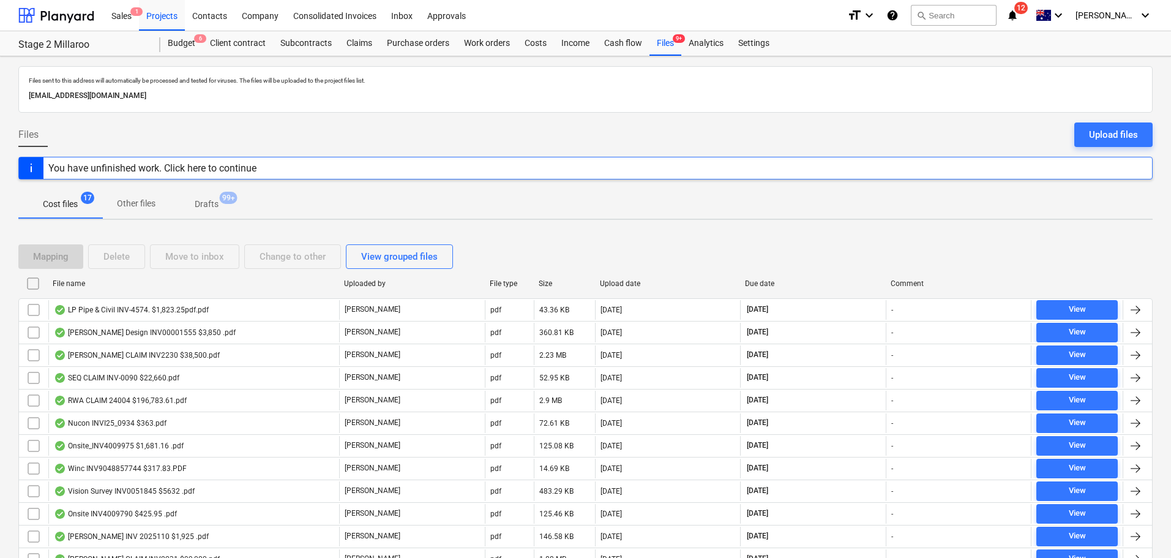
click at [101, 284] on div "File name" at bounding box center [194, 283] width 282 height 9
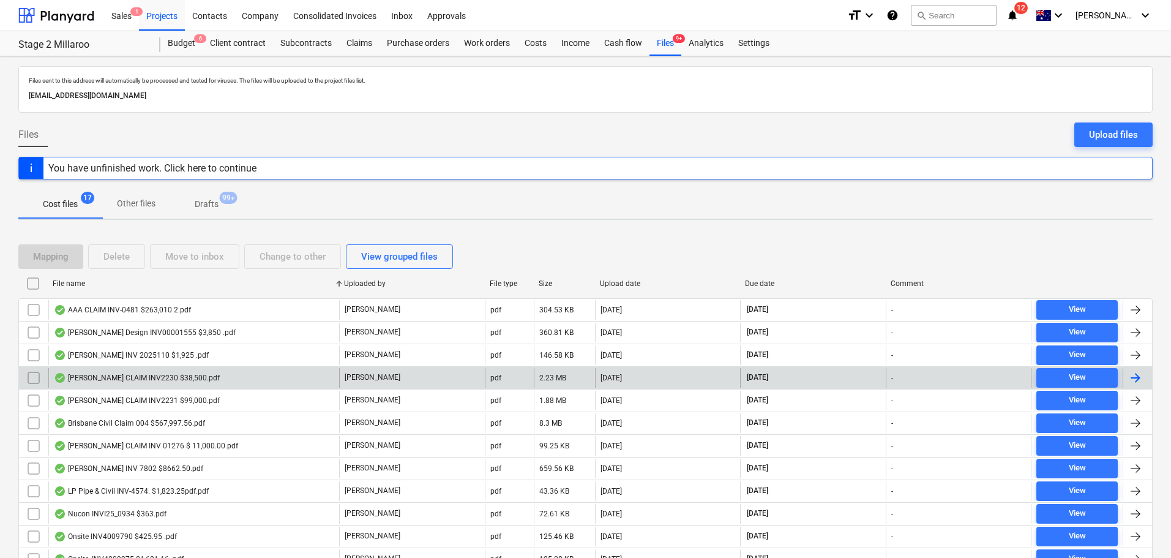
click at [132, 381] on div "Brayshaw CLAIM INV2230 $38,500.pdf" at bounding box center [137, 378] width 166 height 10
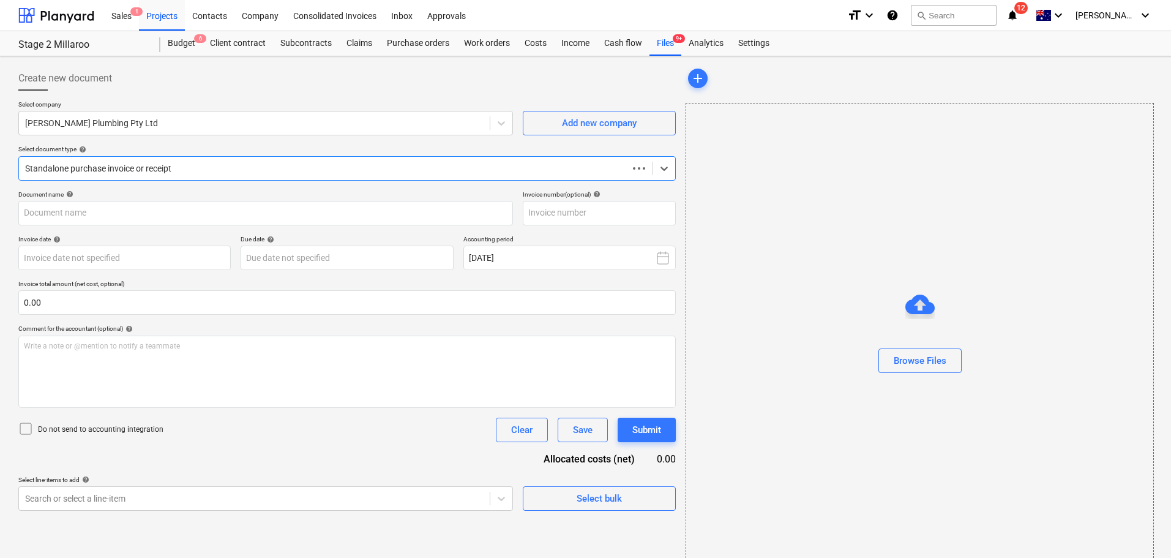
type input "2230"
type input "26 Sep 2025"
type input "10 Oct 2025"
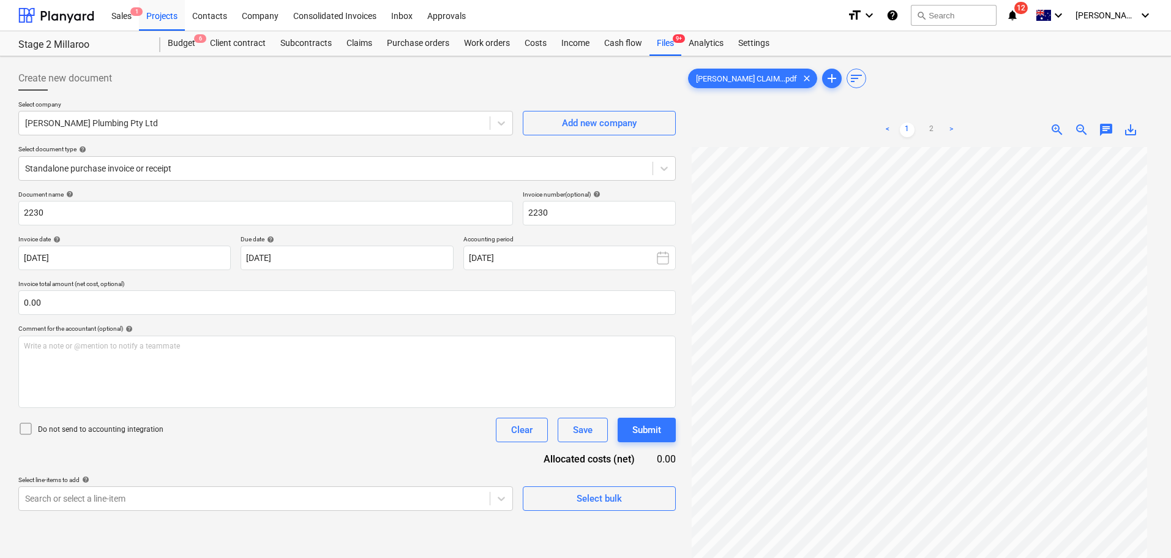
scroll to position [123, 0]
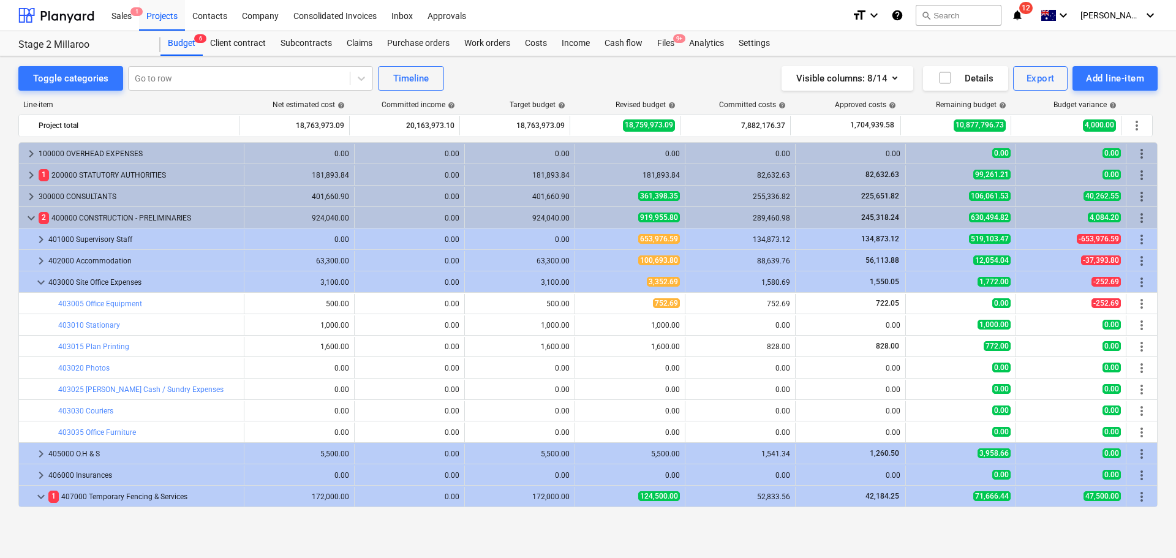
drag, startPoint x: 156, startPoint y: 17, endPoint x: 241, endPoint y: 164, distance: 169.8
click at [156, 17] on div "Projects" at bounding box center [162, 14] width 46 height 31
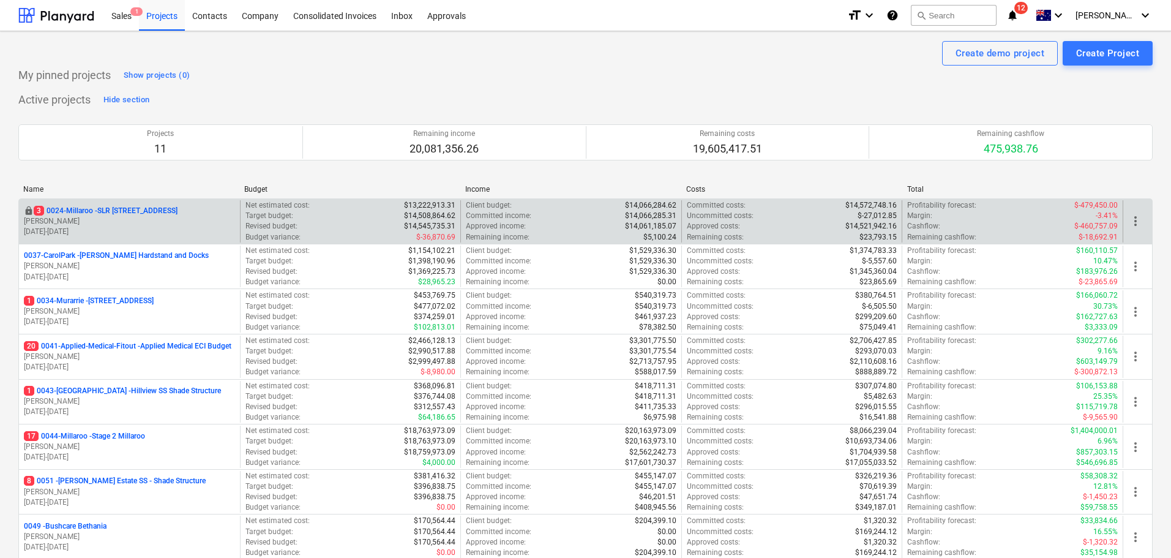
click at [146, 215] on p "3 0024-Millaroo - SLR [STREET_ADDRESS]" at bounding box center [106, 211] width 144 height 10
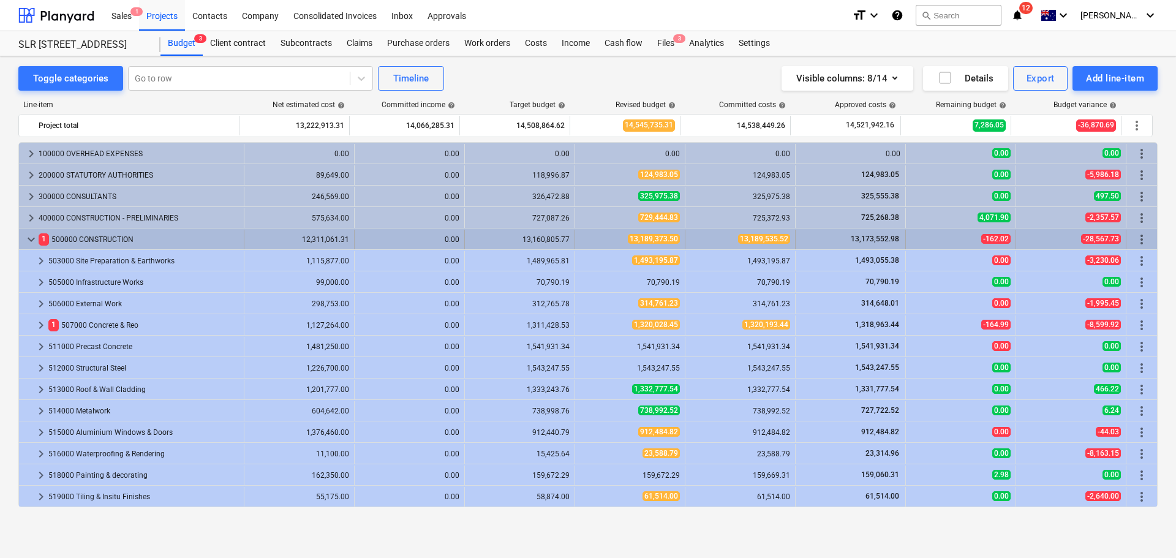
click at [34, 241] on span "keyboard_arrow_down" at bounding box center [31, 239] width 15 height 15
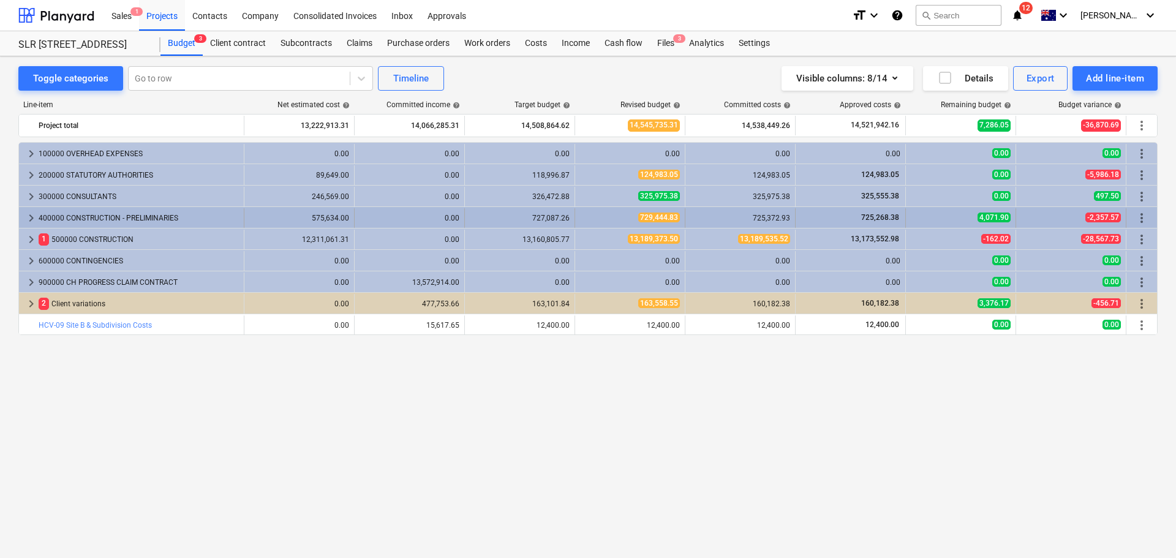
click at [29, 217] on span "keyboard_arrow_right" at bounding box center [31, 218] width 15 height 15
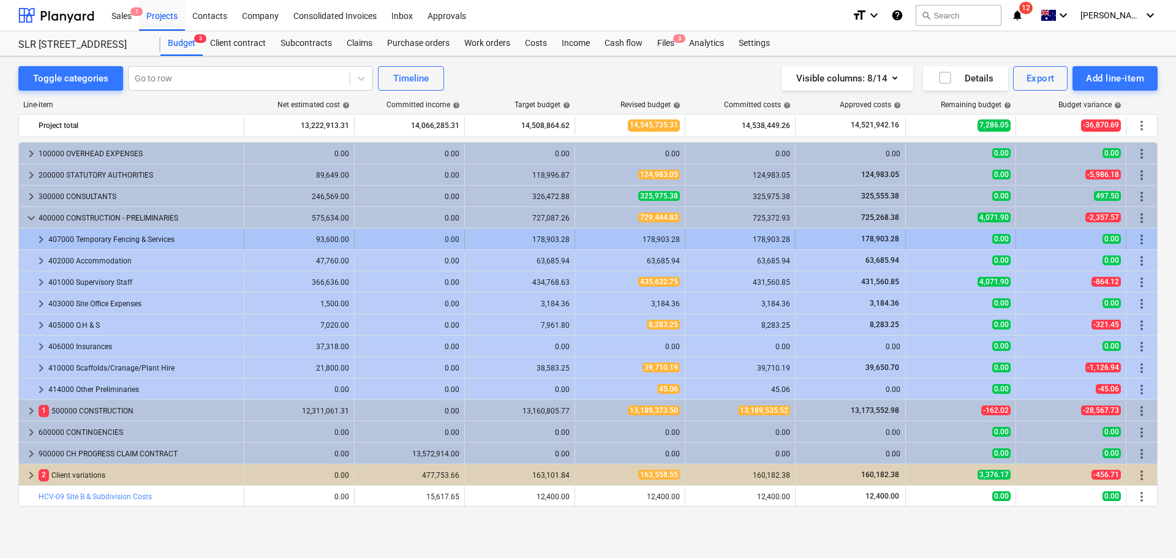
click at [42, 241] on span "keyboard_arrow_right" at bounding box center [41, 239] width 15 height 15
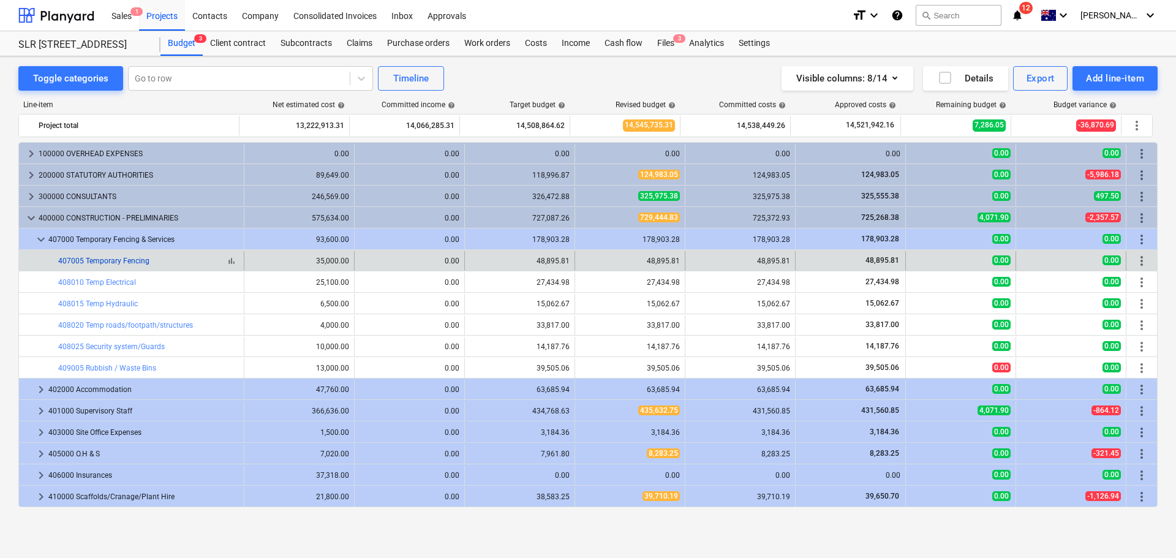
click at [119, 258] on link "407005 Temporary Fencing" at bounding box center [103, 261] width 91 height 9
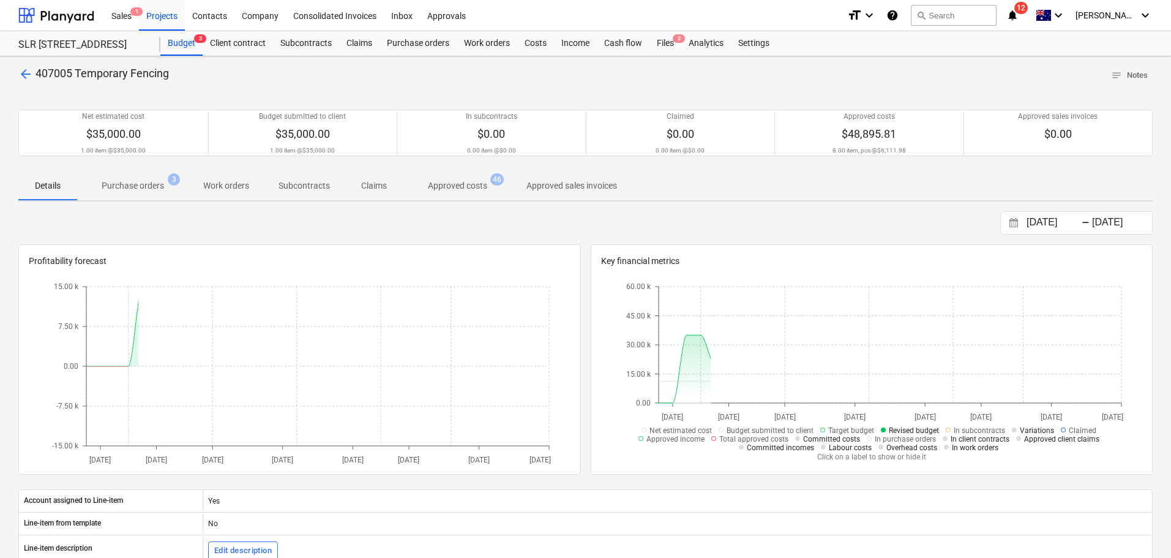
click at [140, 186] on p "Purchase orders" at bounding box center [133, 185] width 62 height 13
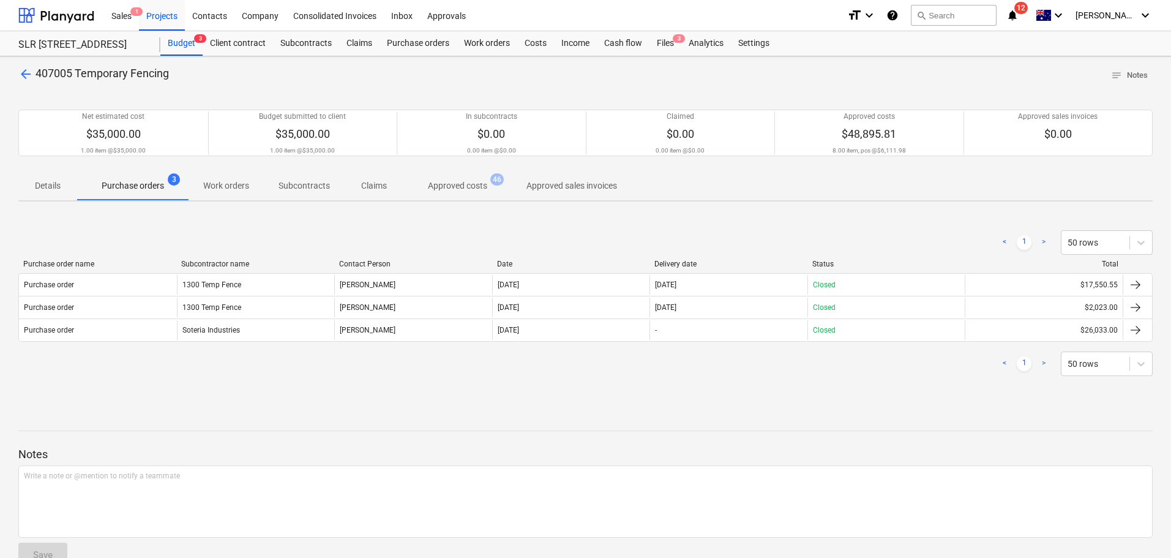
click at [475, 186] on p "Approved costs" at bounding box center [457, 185] width 59 height 13
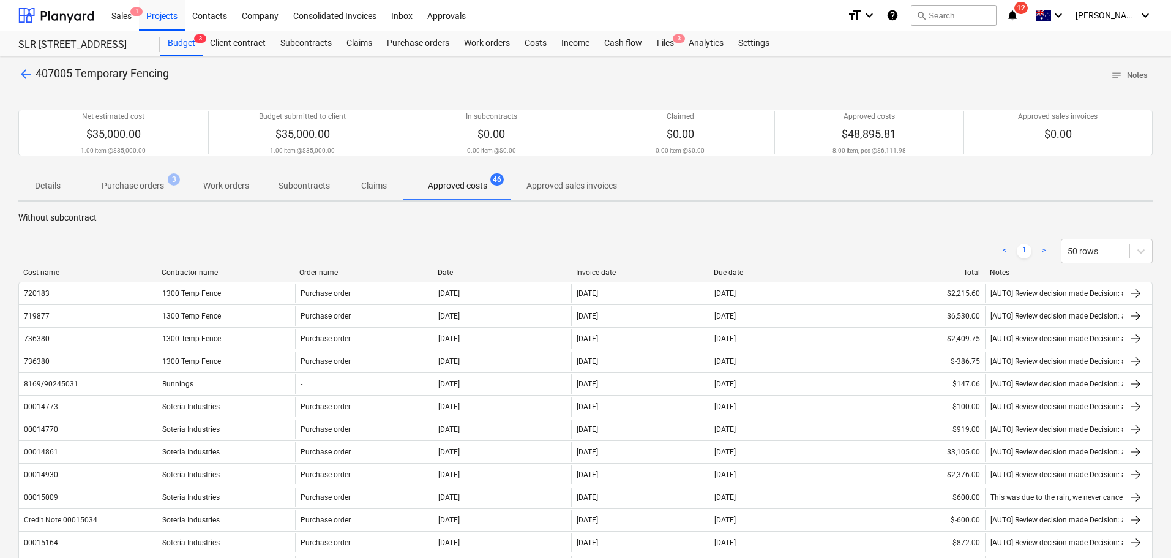
click at [23, 72] on span "arrow_back" at bounding box center [25, 74] width 15 height 15
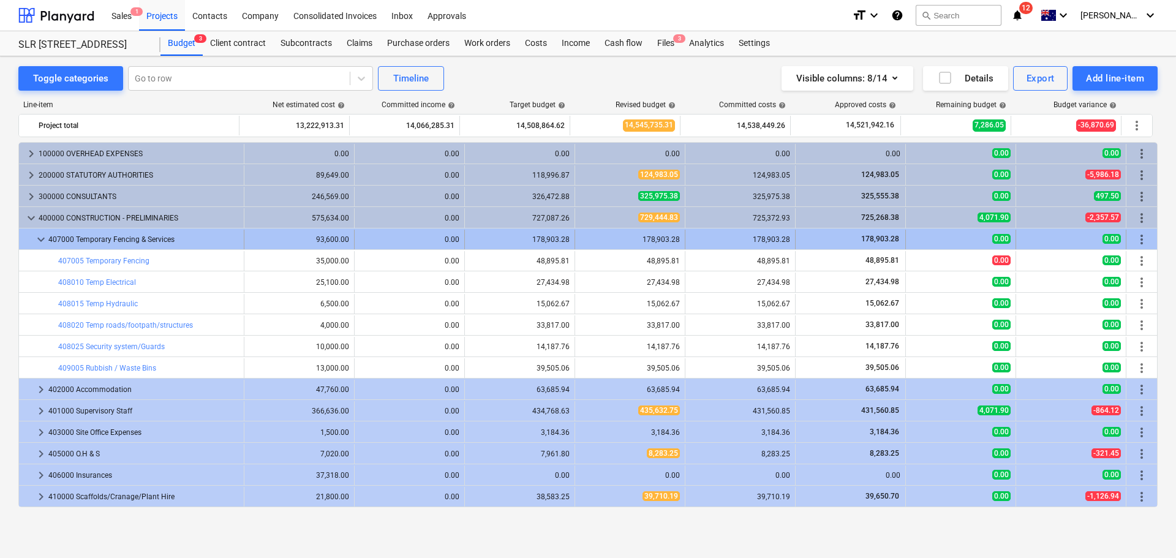
click at [37, 238] on span "keyboard_arrow_down" at bounding box center [41, 239] width 15 height 15
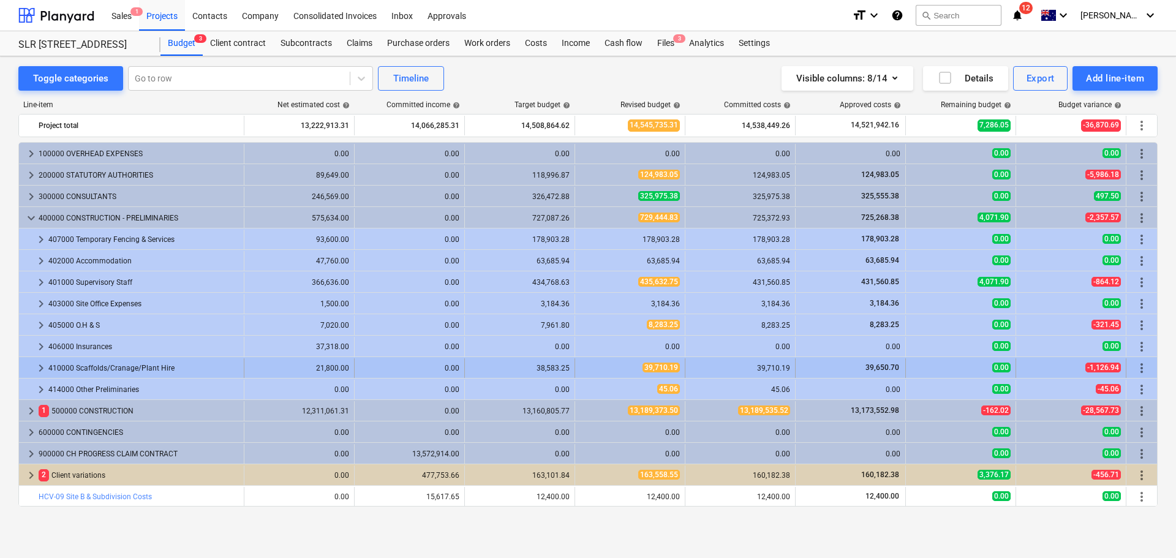
click at [40, 370] on span "keyboard_arrow_right" at bounding box center [41, 368] width 15 height 15
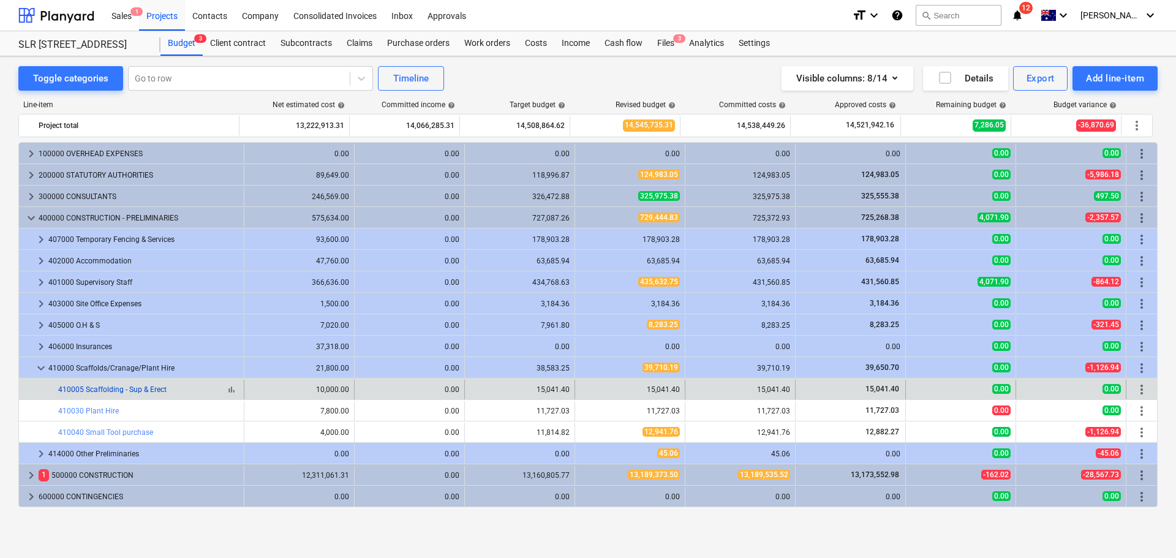
click at [126, 391] on link "410005 Scaffolding - Sup & Erect" at bounding box center [112, 389] width 108 height 9
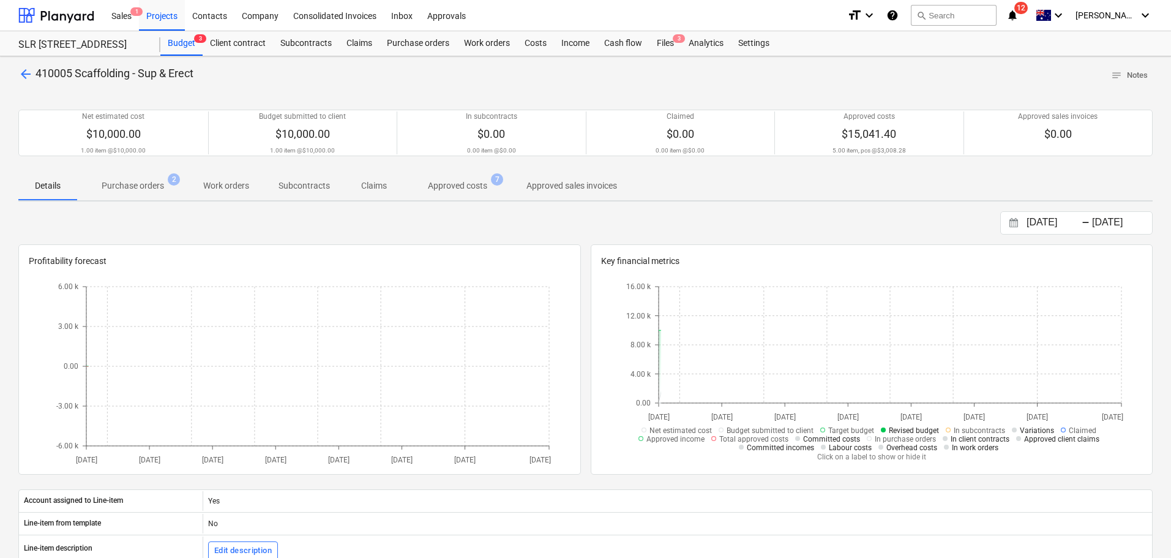
click at [160, 194] on span "Purchase orders 2" at bounding box center [132, 186] width 111 height 22
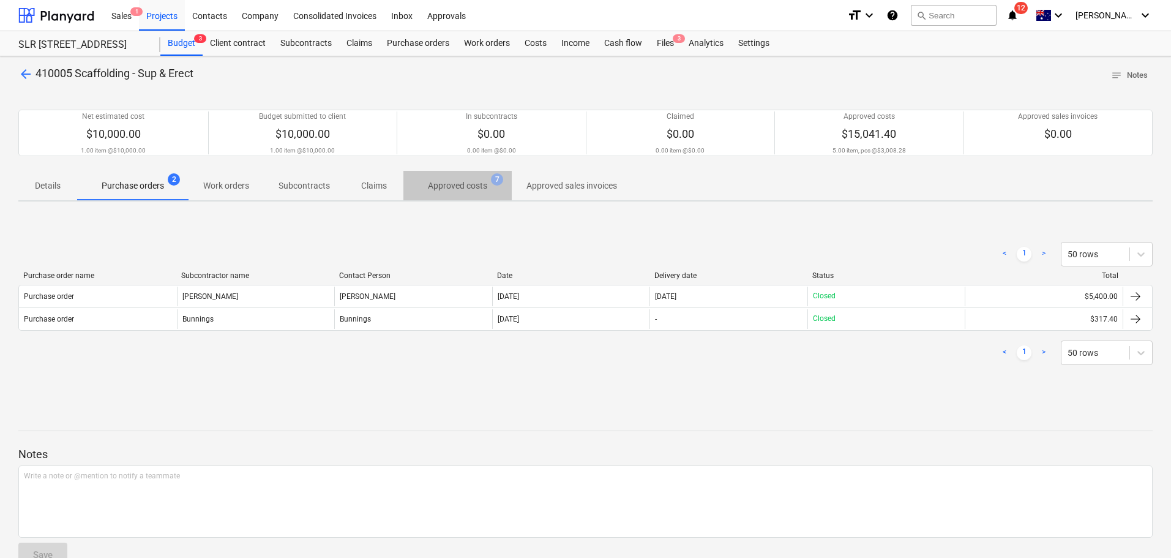
click at [465, 185] on p "Approved costs" at bounding box center [457, 185] width 59 height 13
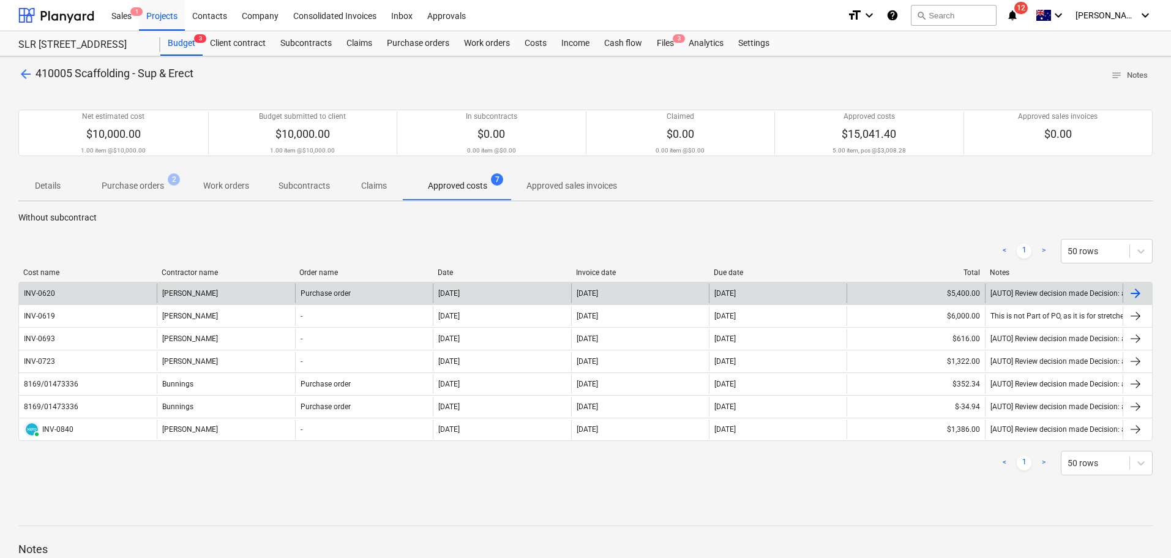
click at [485, 293] on div "[DATE]" at bounding box center [502, 294] width 138 height 20
click at [736, 298] on div "[DATE]" at bounding box center [725, 293] width 21 height 9
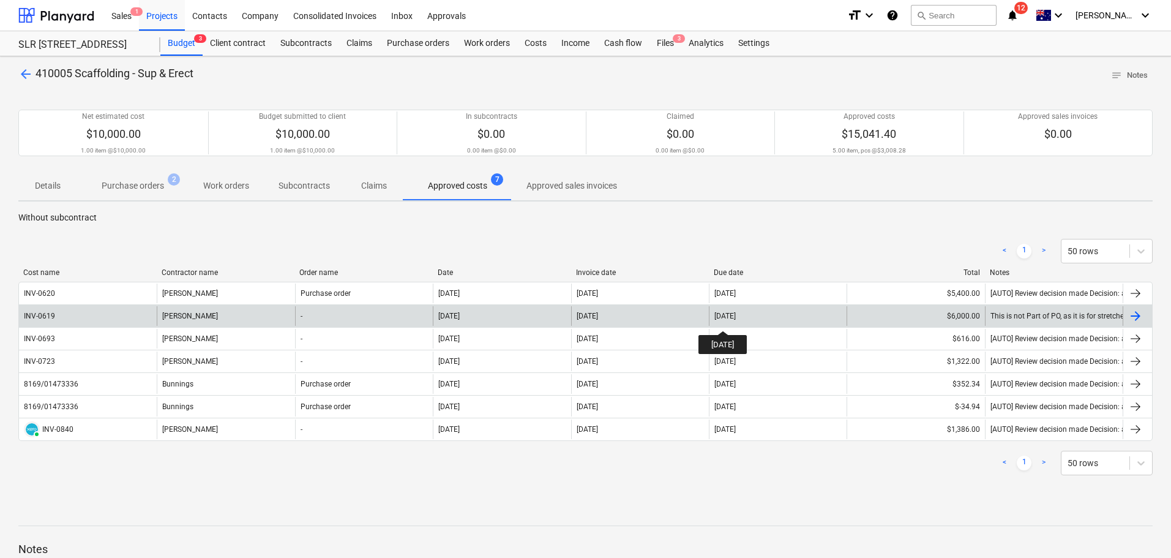
click at [733, 318] on div "[DATE]" at bounding box center [725, 316] width 21 height 9
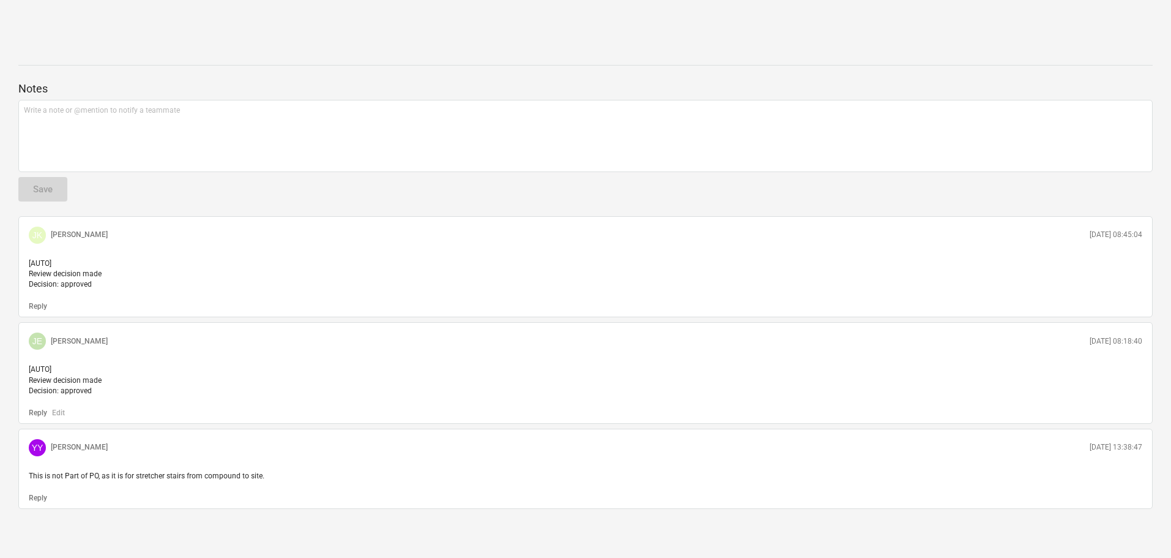
scroll to position [15, 0]
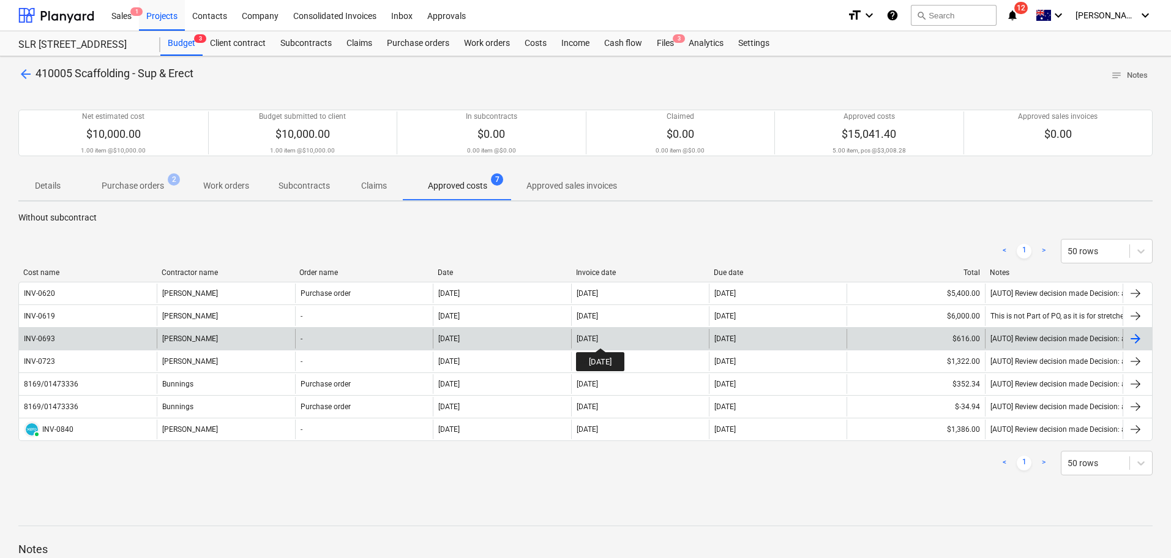
click at [598, 337] on div "[DATE]" at bounding box center [587, 338] width 21 height 9
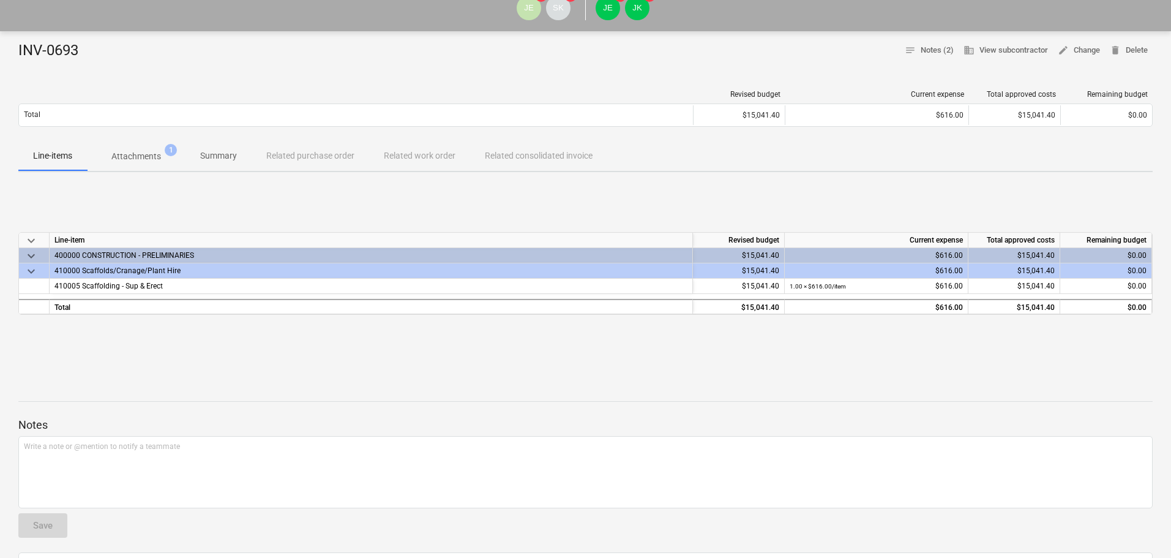
scroll to position [52, 0]
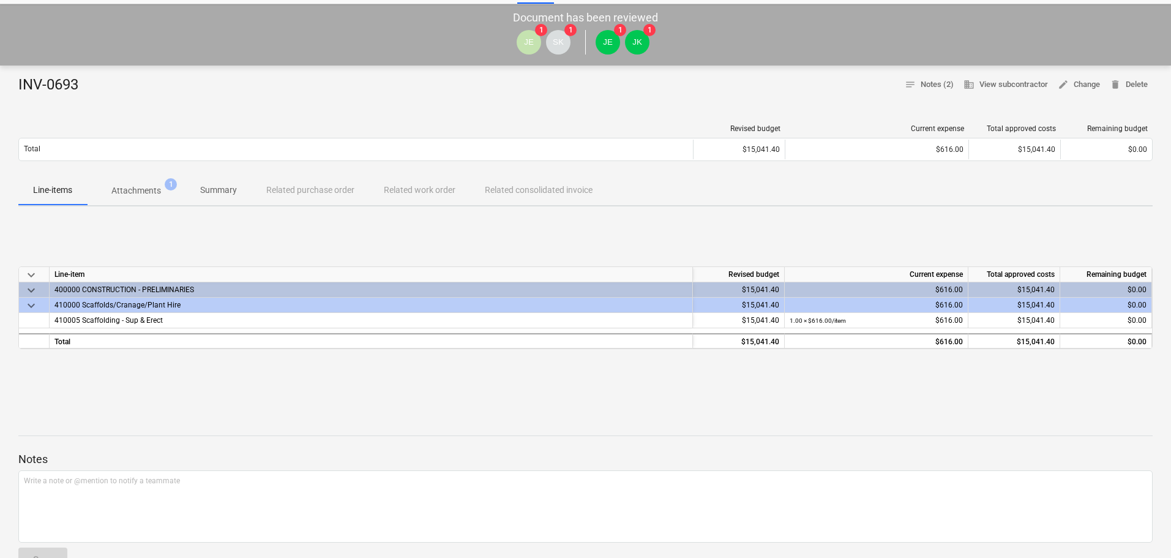
click at [145, 188] on p "Attachments" at bounding box center [136, 190] width 50 height 13
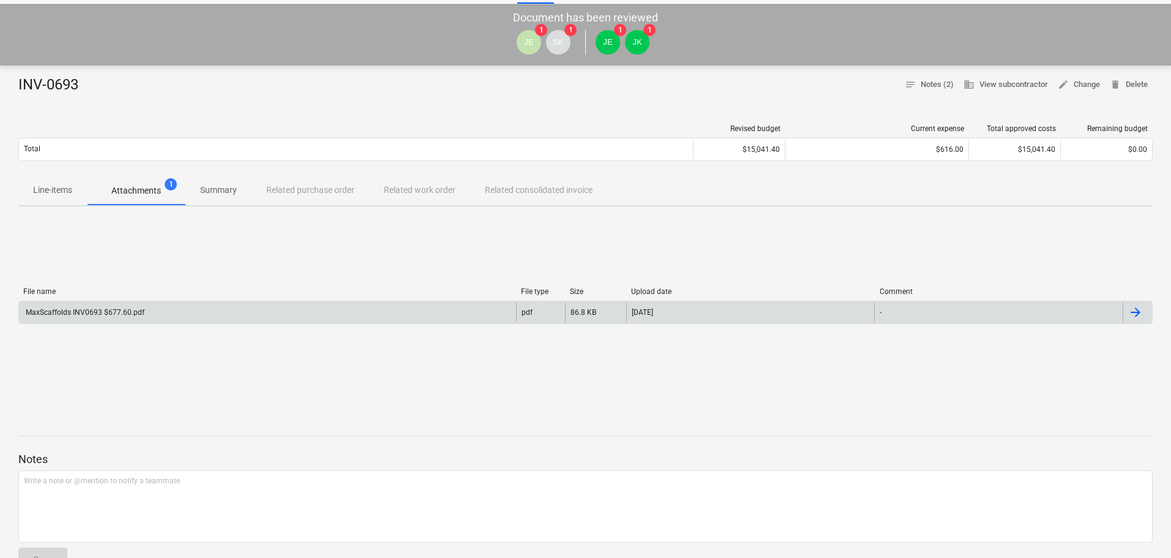
click at [101, 317] on div "MaxScaffolds INV0693 $677.60.pdf" at bounding box center [267, 313] width 497 height 20
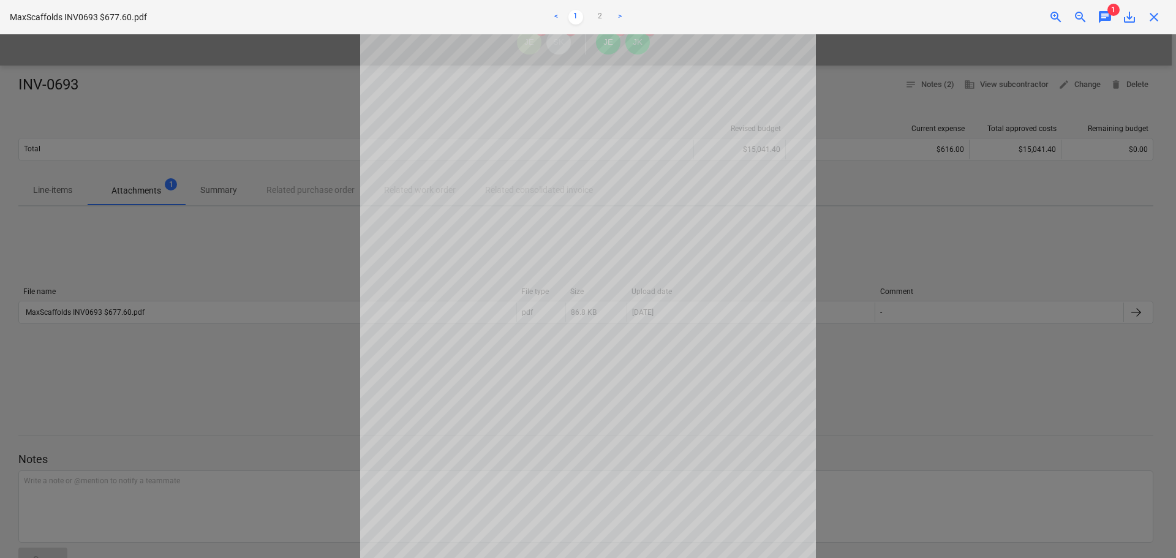
click at [1165, 14] on div "close" at bounding box center [1153, 17] width 24 height 15
click at [1157, 20] on span "close" at bounding box center [1153, 17] width 15 height 15
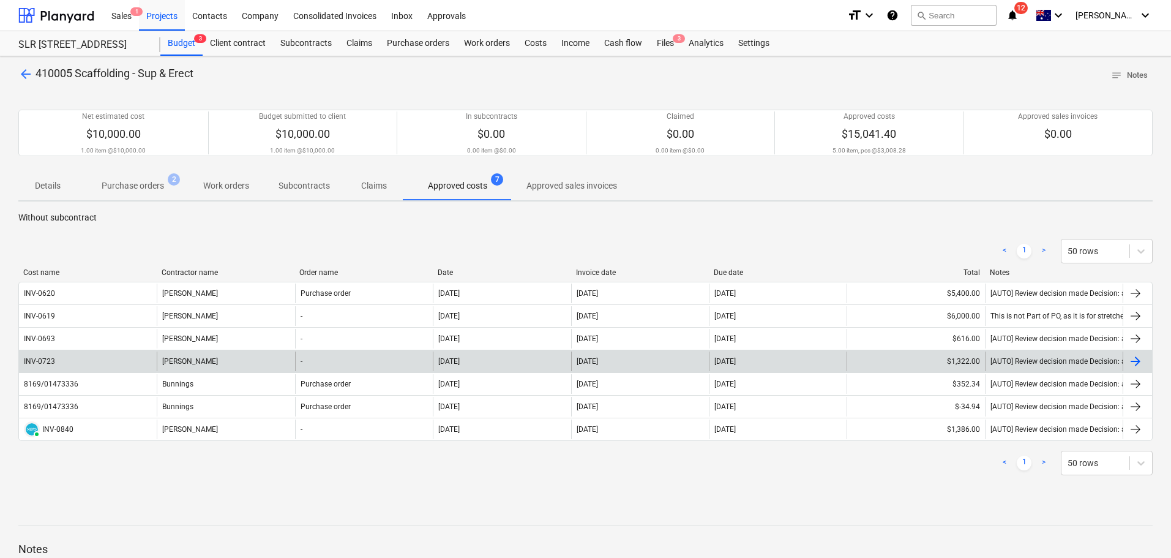
click at [598, 363] on div "[DATE]" at bounding box center [587, 361] width 21 height 9
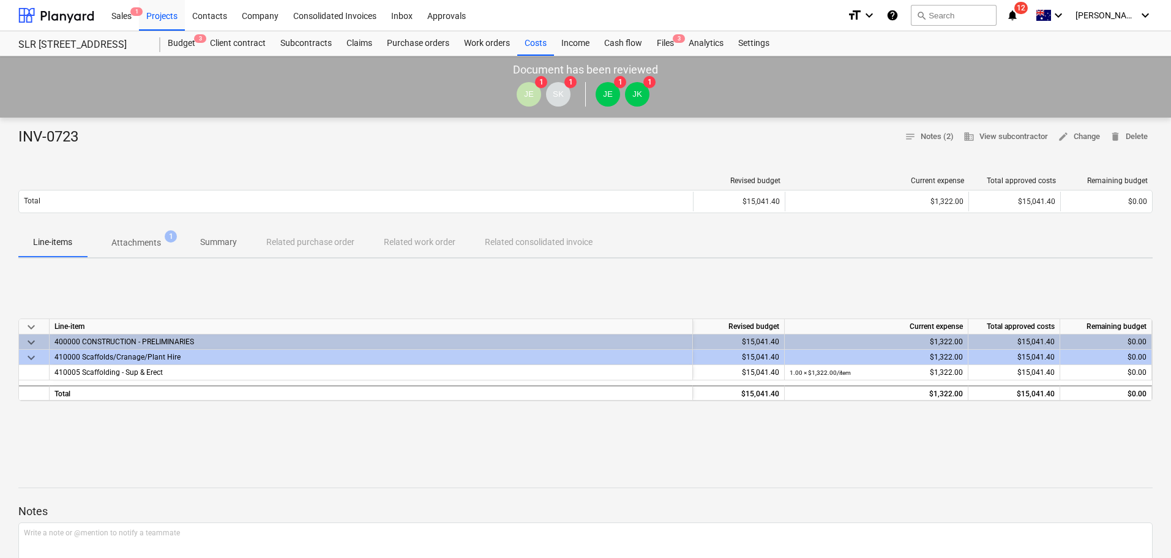
click at [134, 245] on p "Attachments" at bounding box center [136, 242] width 50 height 13
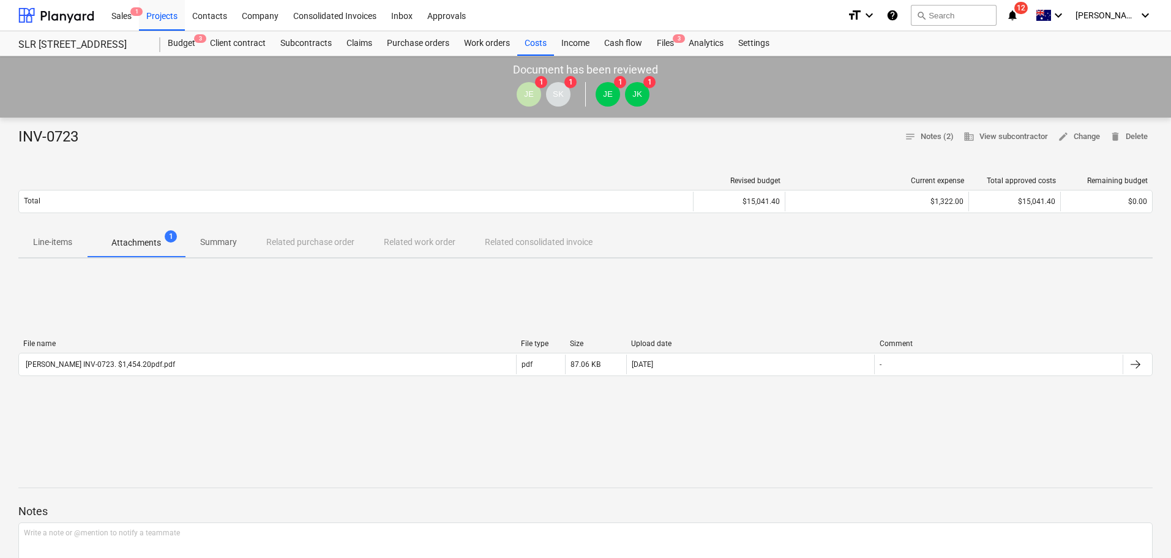
click at [94, 336] on div "File name File type Size Upload date Comment [PERSON_NAME] INV-0723. $1,454.20p…" at bounding box center [585, 359] width 1135 height 61
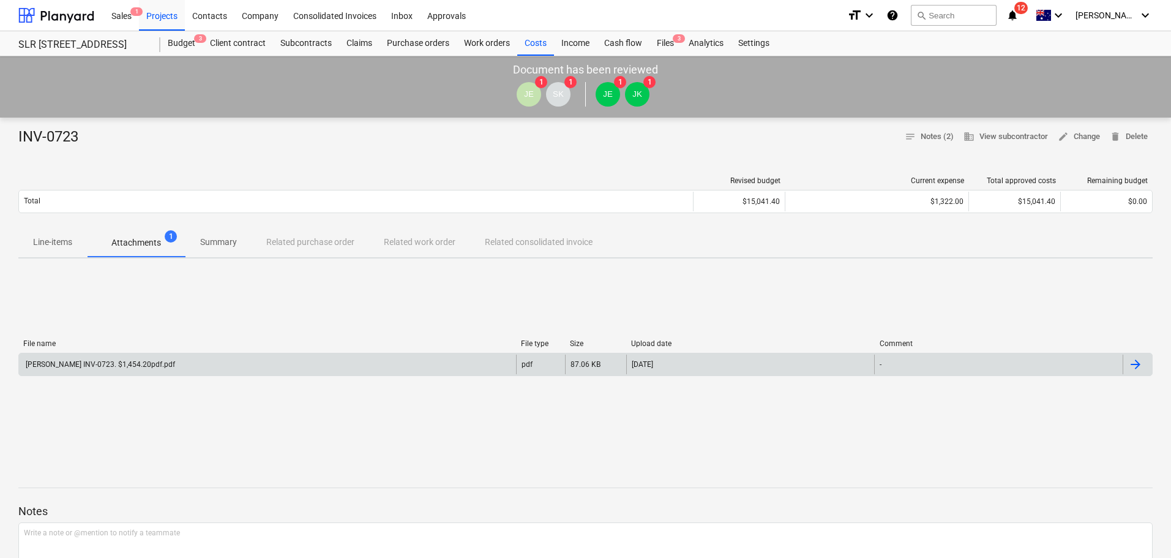
click at [102, 359] on div "[PERSON_NAME] INV-0723. $1,454.20pdf.pdf" at bounding box center [267, 365] width 497 height 20
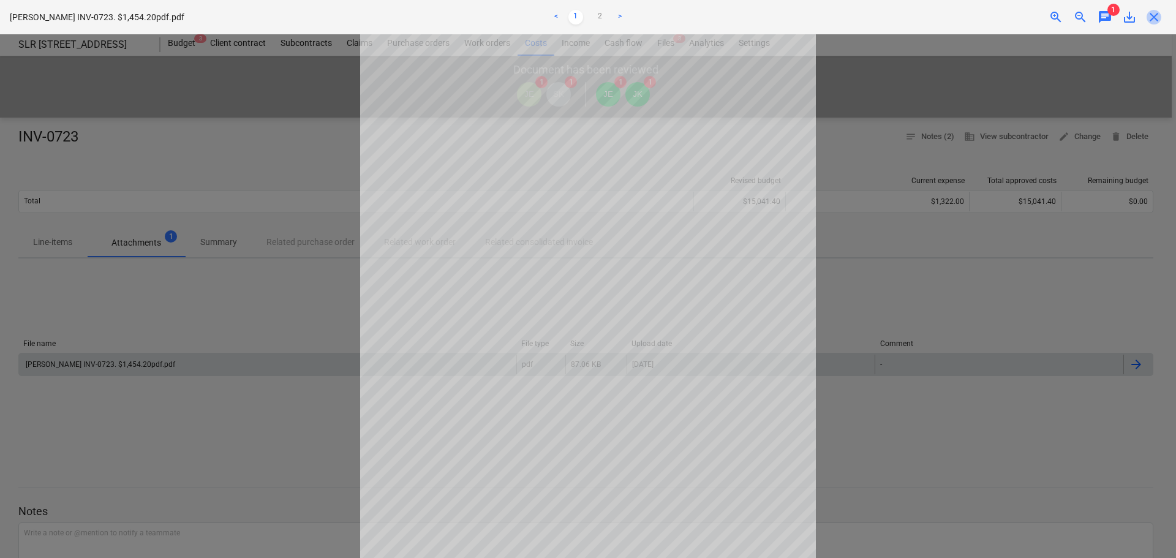
click at [1152, 19] on span "close" at bounding box center [1153, 17] width 15 height 15
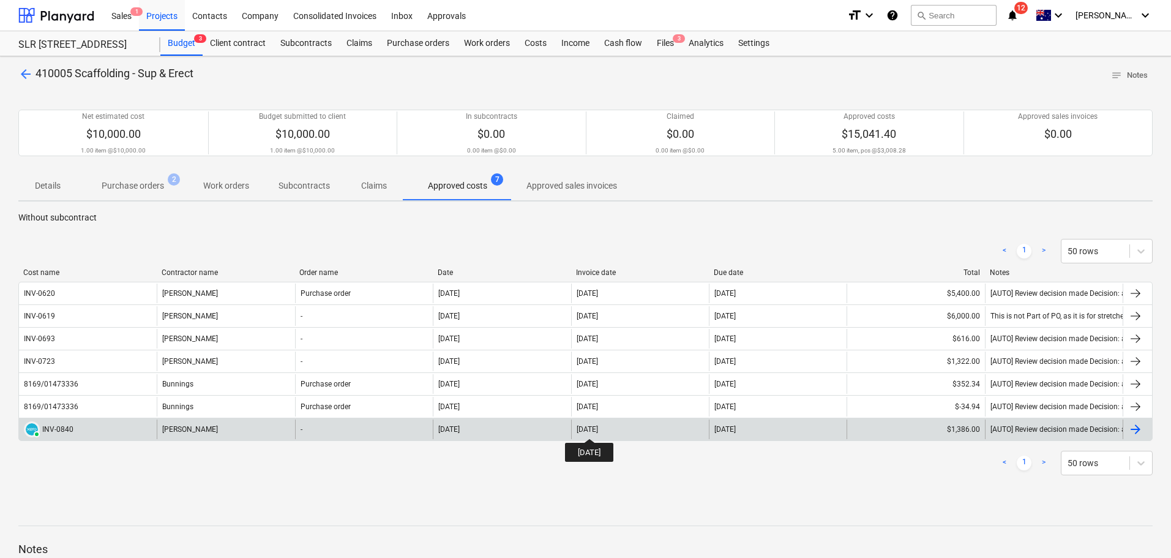
click at [598, 427] on div "[DATE]" at bounding box center [587, 429] width 21 height 9
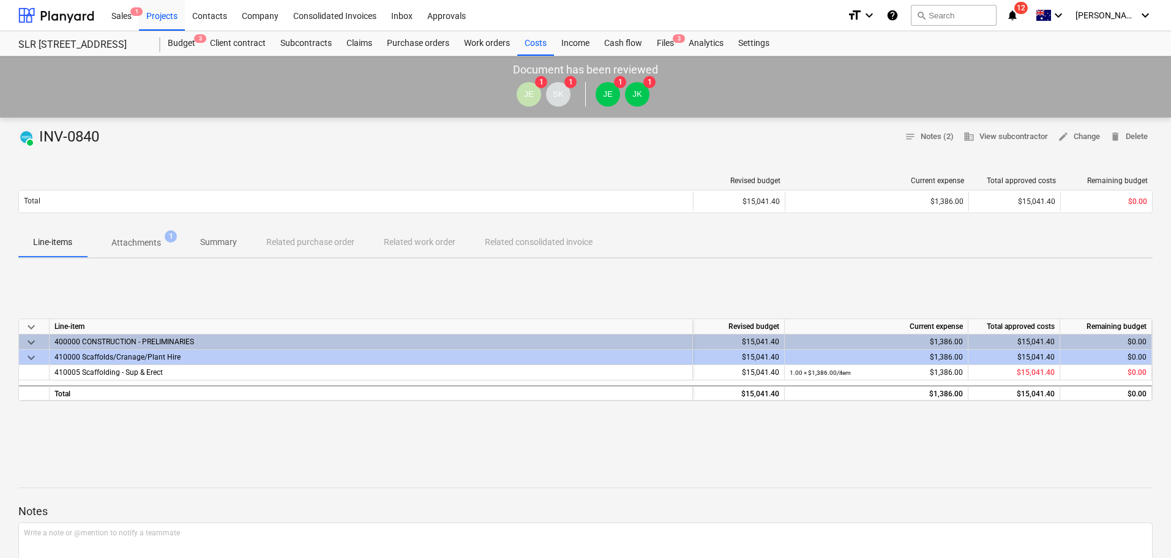
click at [141, 240] on p "Attachments" at bounding box center [136, 242] width 50 height 13
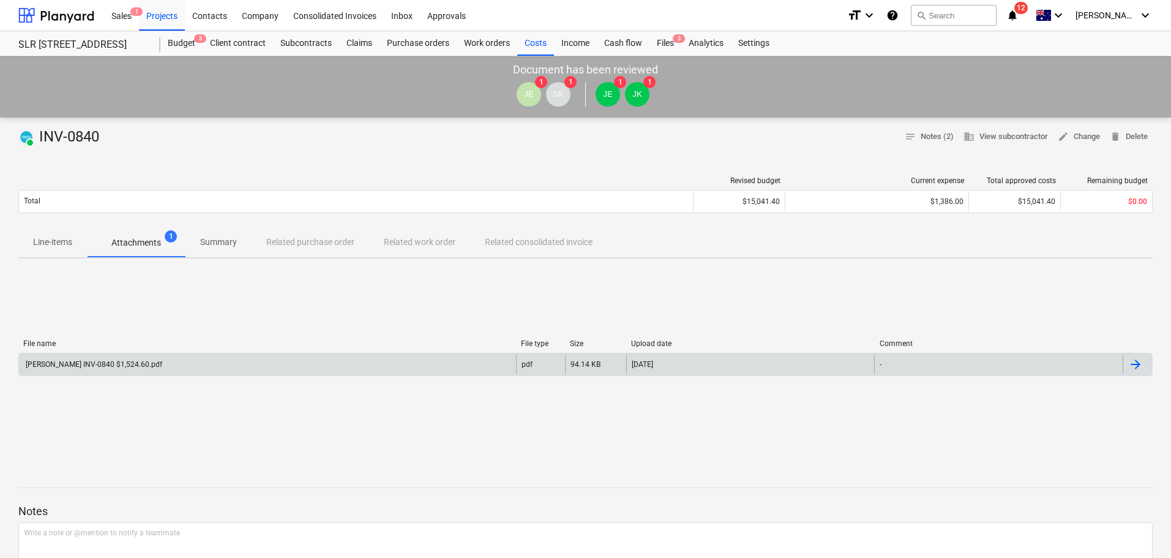
click at [113, 362] on div "[PERSON_NAME] INV-0840 $1,524.60.pdf" at bounding box center [93, 364] width 138 height 9
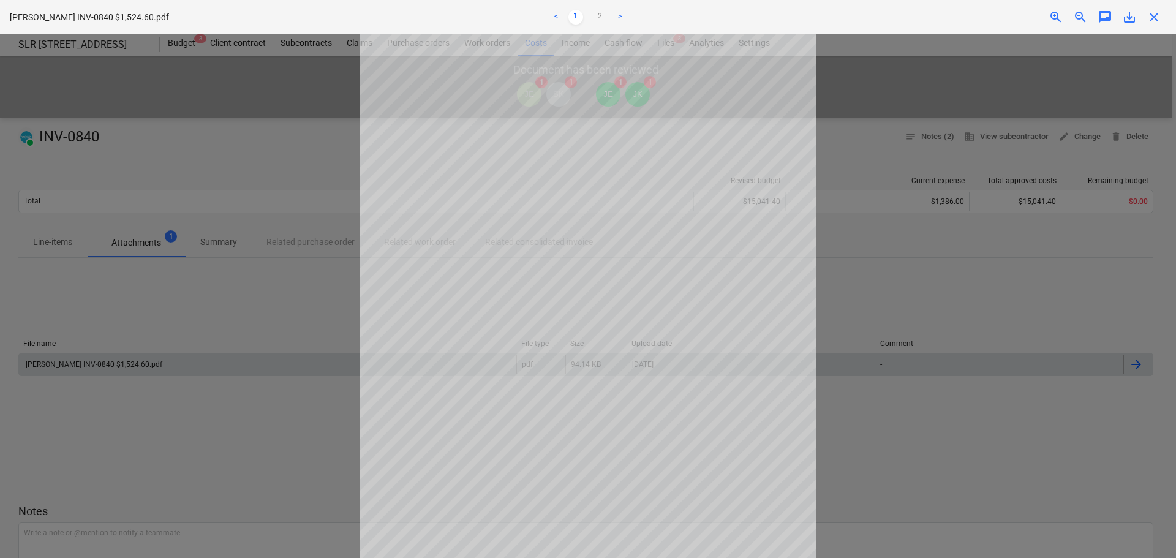
click at [1155, 17] on span "close" at bounding box center [1153, 17] width 15 height 15
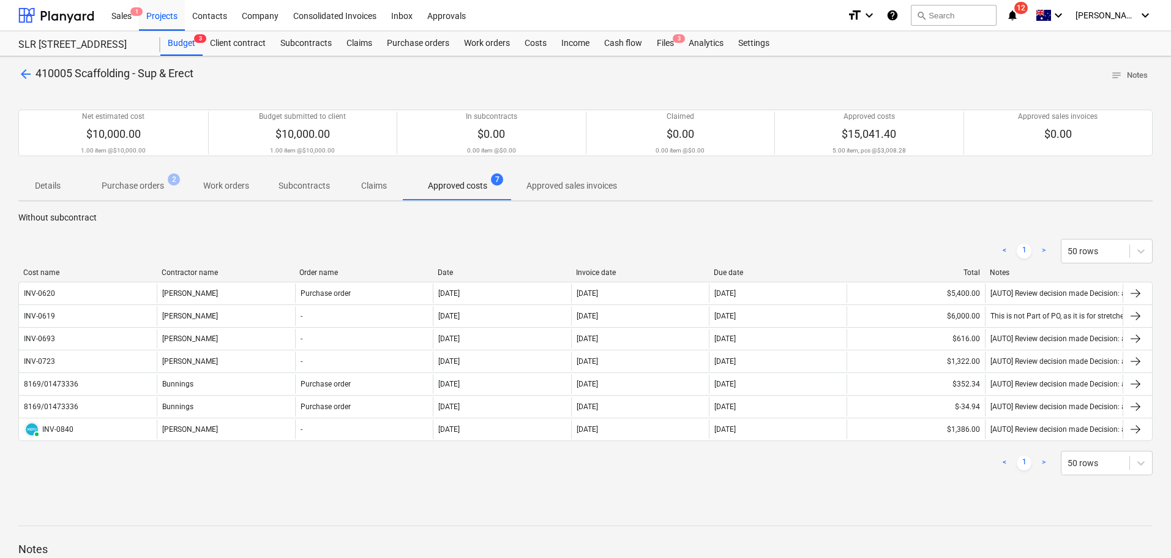
click at [28, 73] on span "arrow_back" at bounding box center [25, 74] width 15 height 15
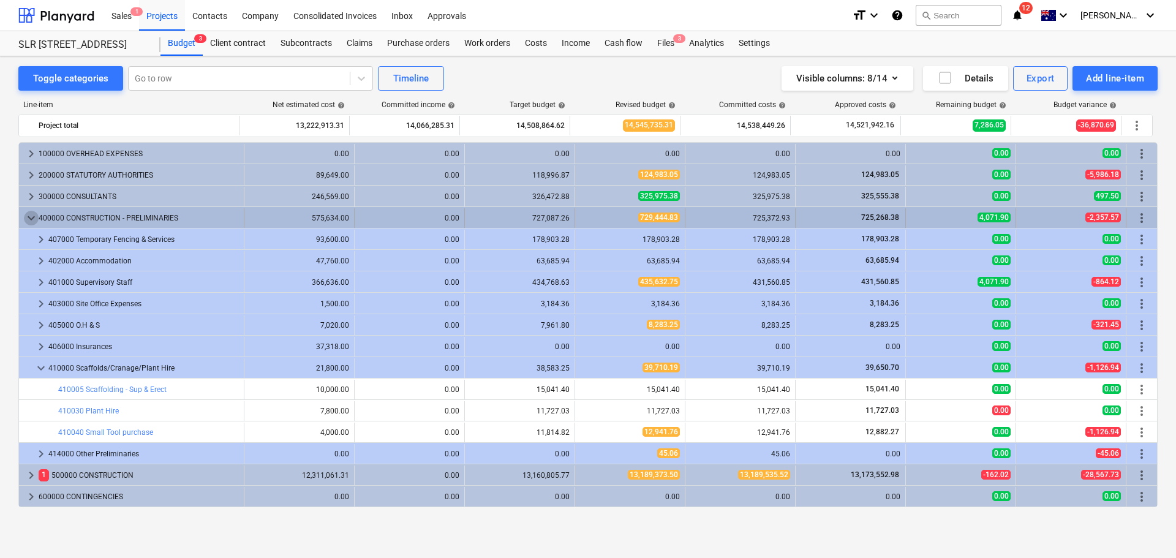
click at [31, 216] on span "keyboard_arrow_down" at bounding box center [31, 218] width 15 height 15
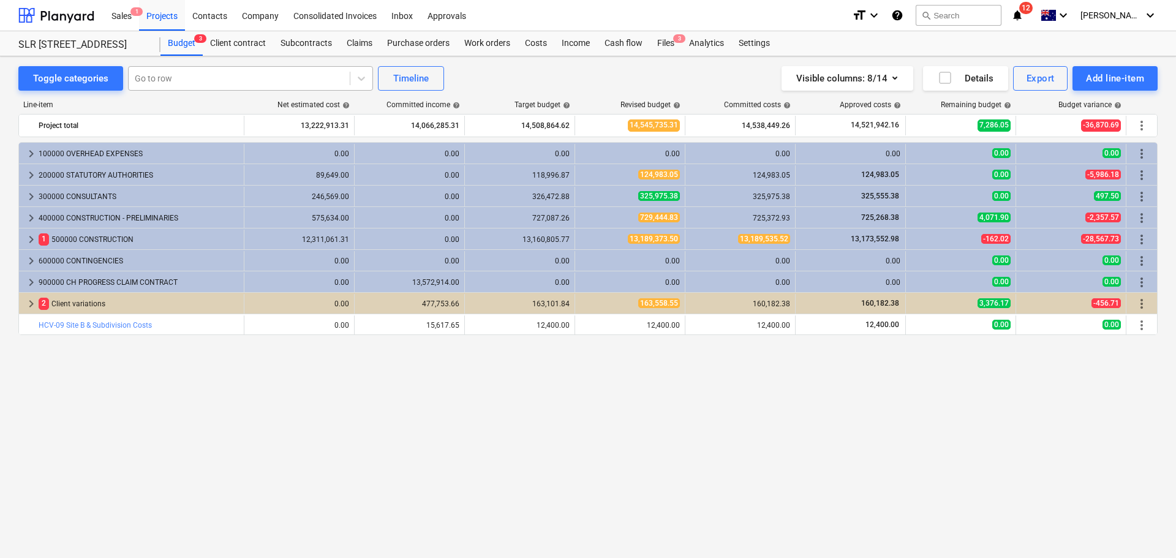
click at [223, 81] on div at bounding box center [239, 78] width 209 height 12
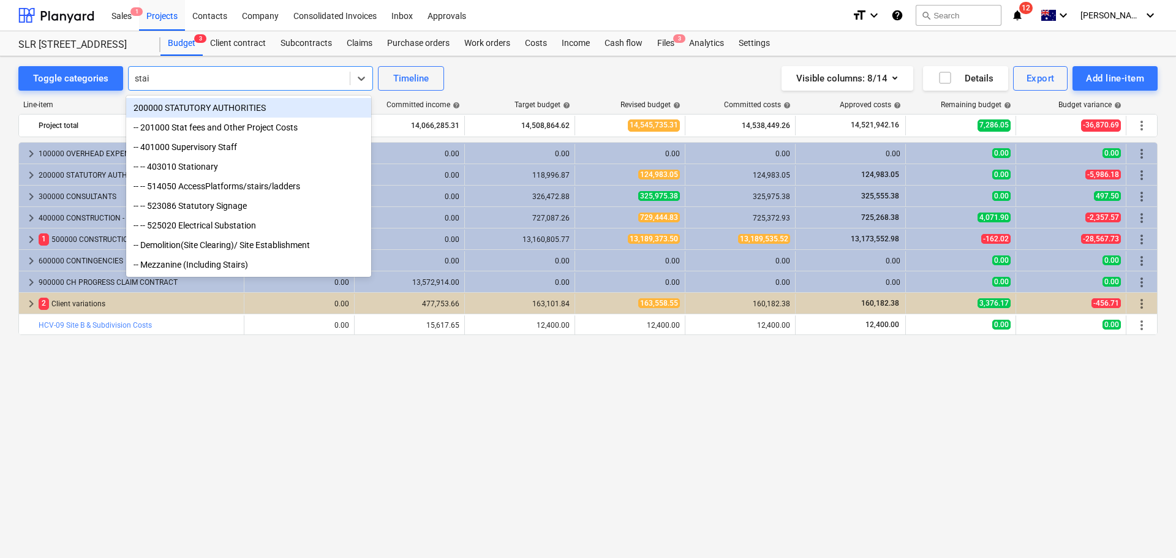
type input "stair"
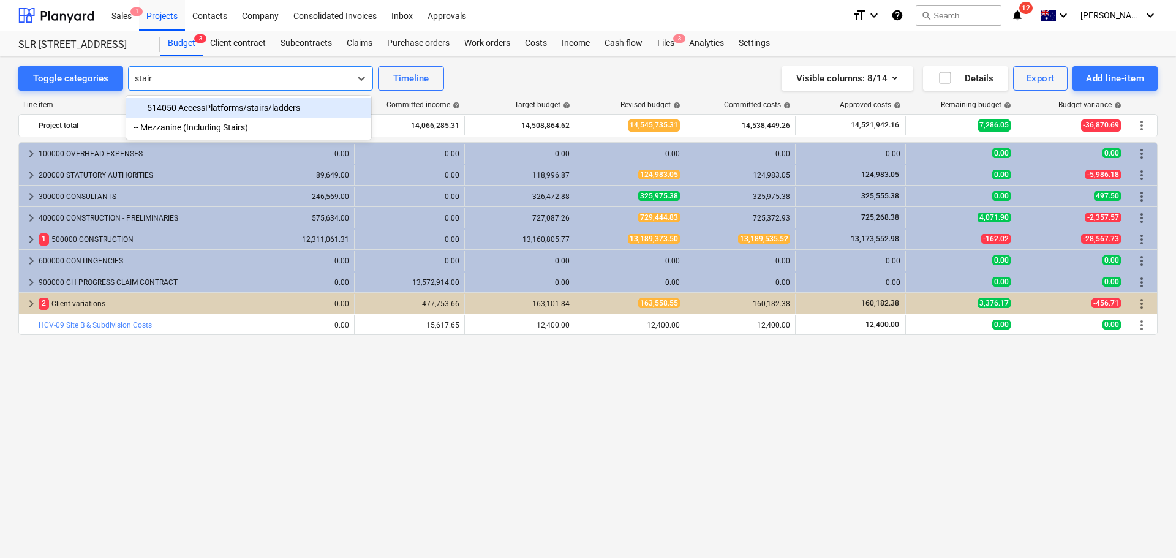
click at [243, 111] on div "-- -- 514050 AccessPlatforms/stairs/ladders" at bounding box center [248, 108] width 245 height 20
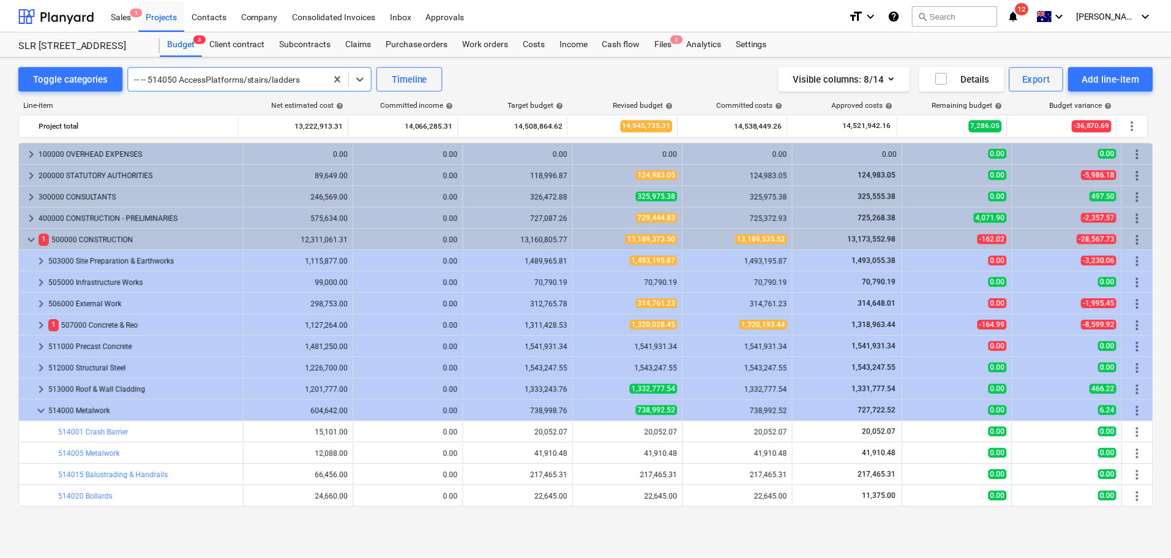
scroll to position [407, 0]
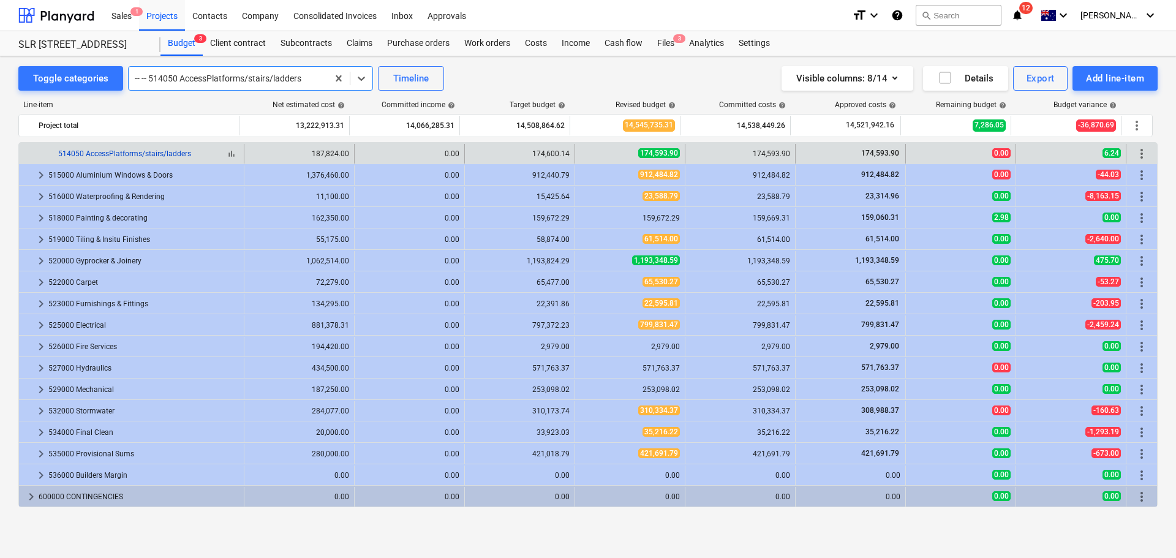
click at [165, 152] on link "514050 AccessPlatforms/stairs/ladders" at bounding box center [124, 153] width 133 height 9
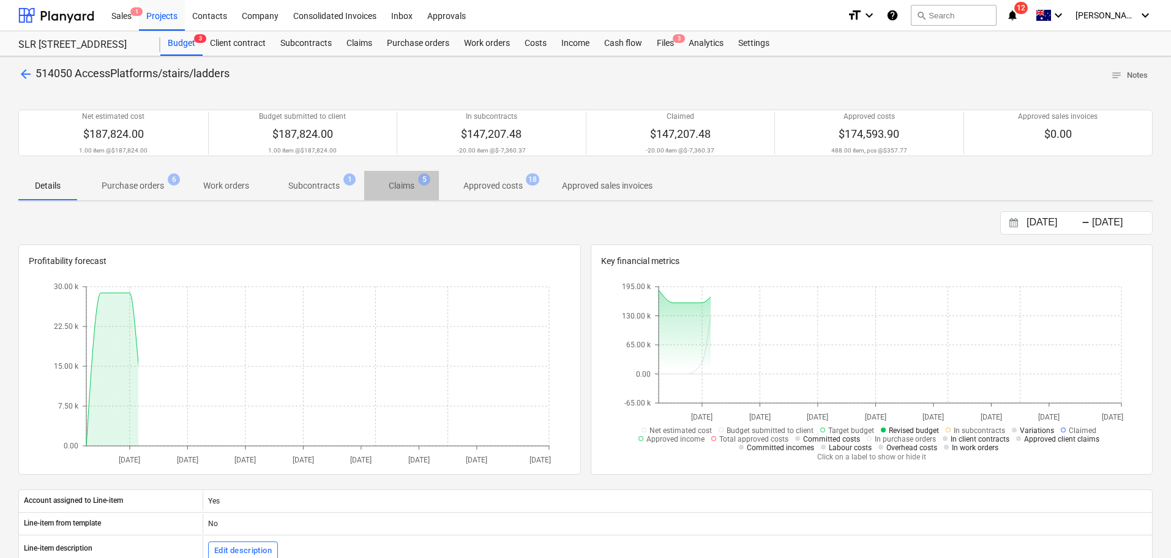
click at [405, 187] on p "Claims" at bounding box center [402, 185] width 26 height 13
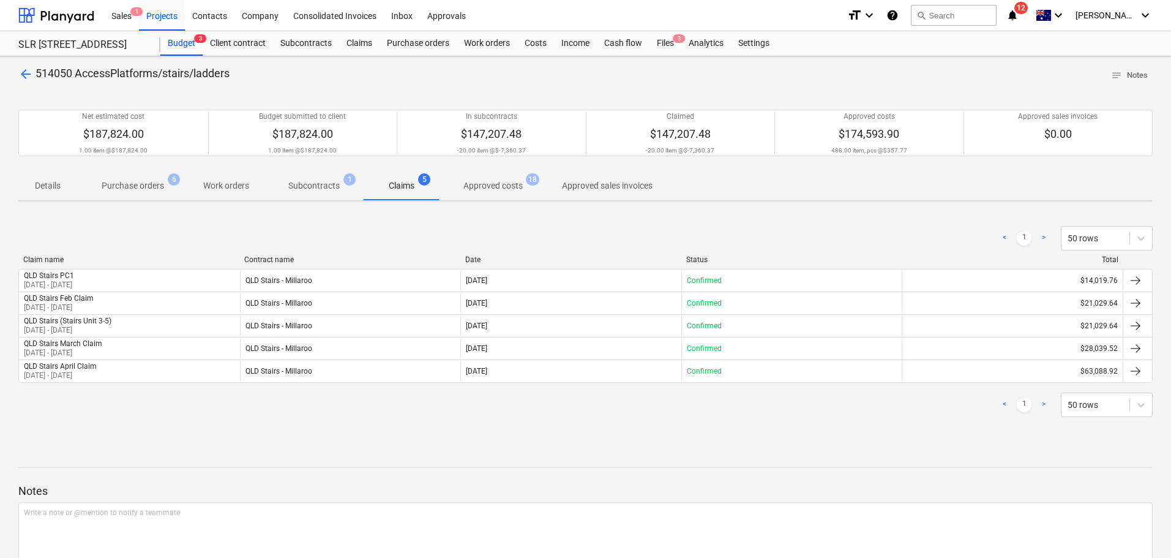
click at [488, 186] on p "Approved costs" at bounding box center [493, 185] width 59 height 13
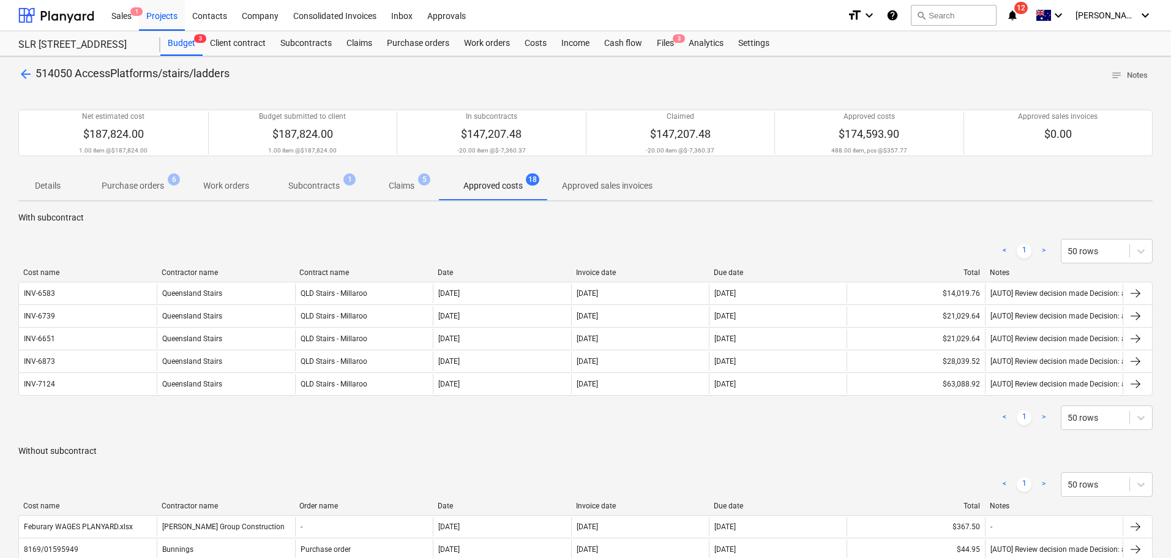
click at [21, 72] on span "arrow_back" at bounding box center [25, 74] width 15 height 15
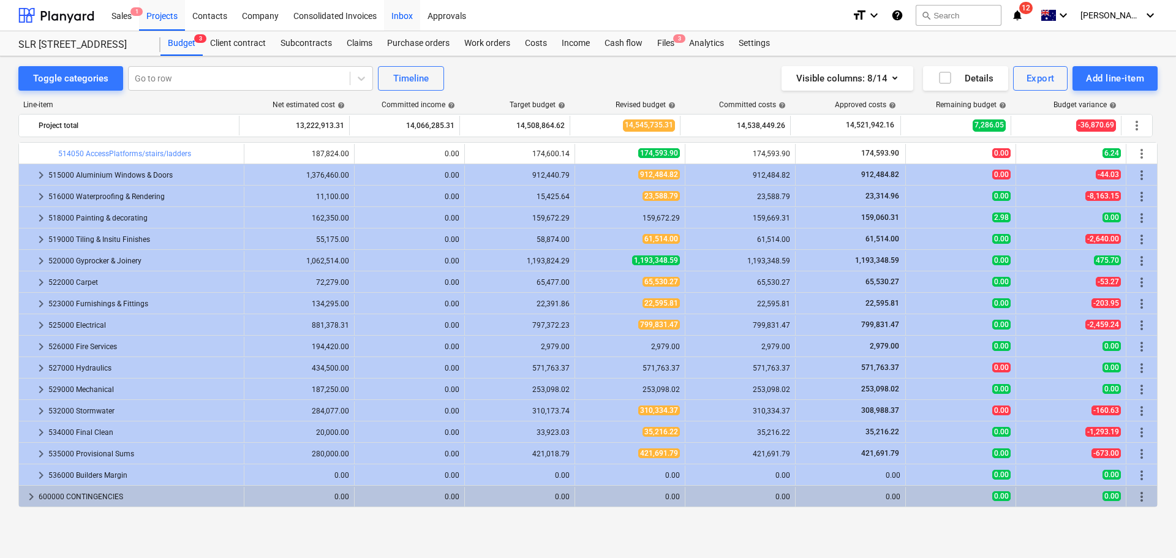
scroll to position [346, 0]
